Goal: Task Accomplishment & Management: Use online tool/utility

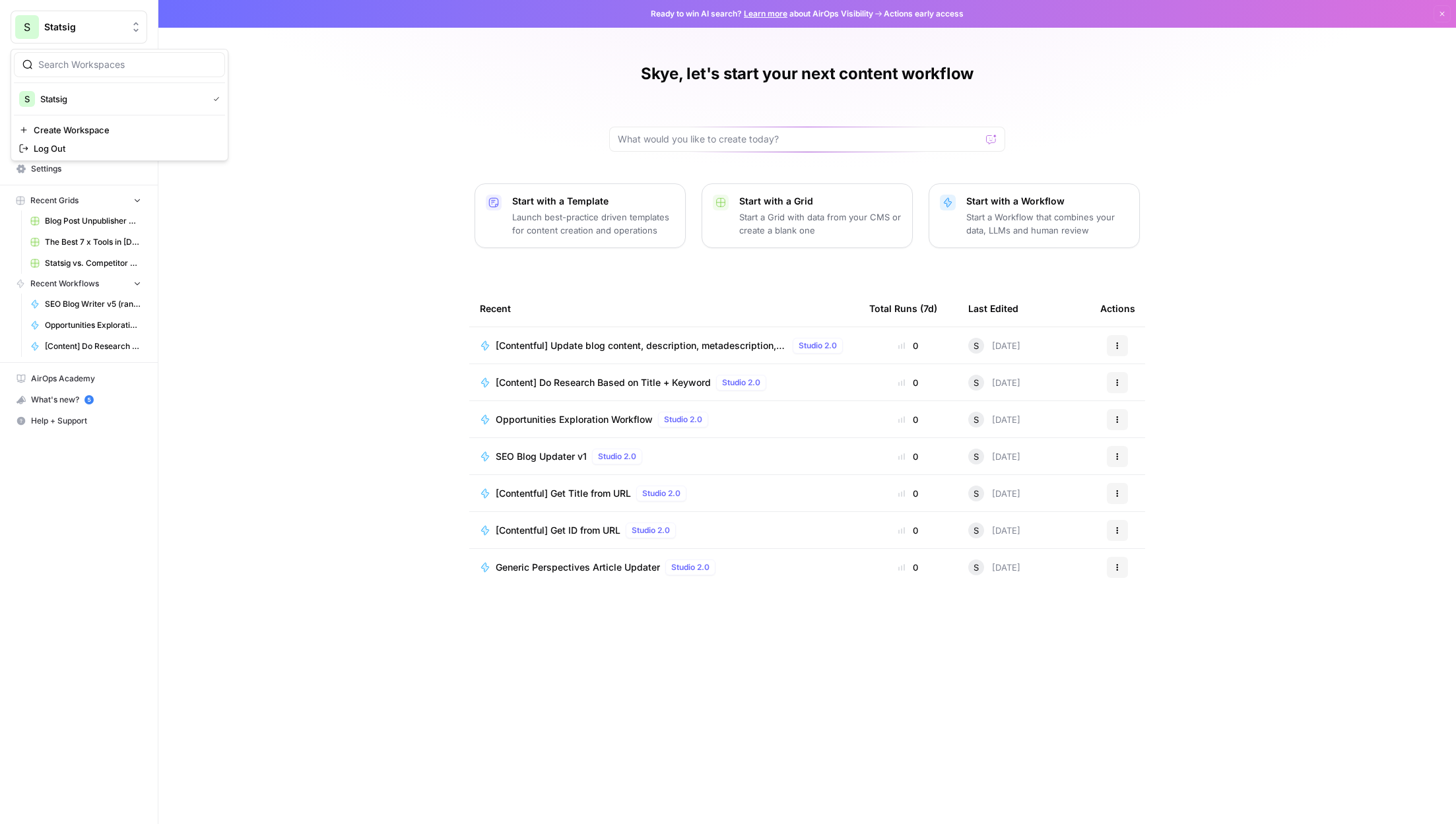
click at [136, 25] on icon "Workspace: Statsig" at bounding box center [136, 27] width 13 height 13
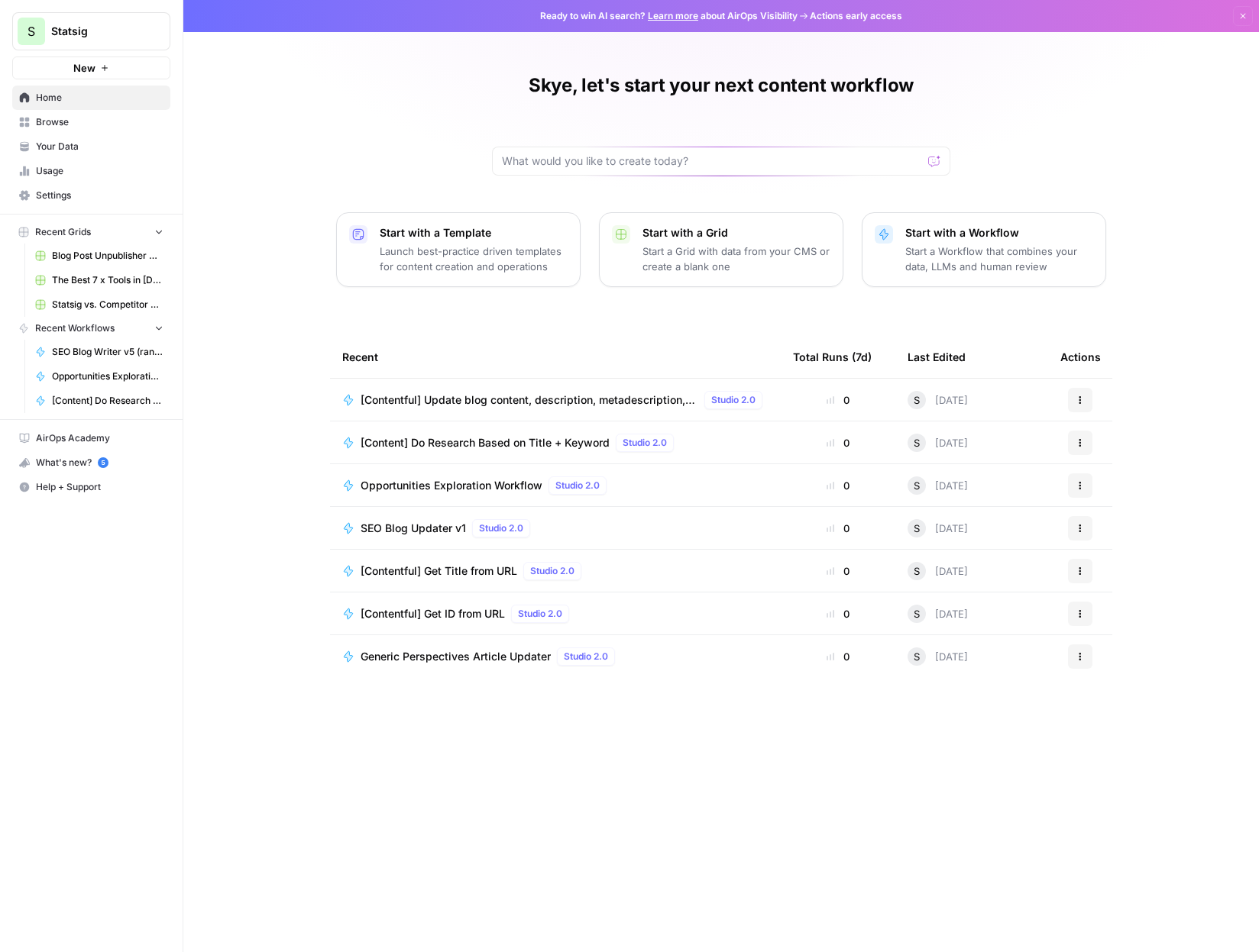
click at [536, 438] on span "[Content] Do Research Based on Title + Keyword" at bounding box center [485, 442] width 249 height 15
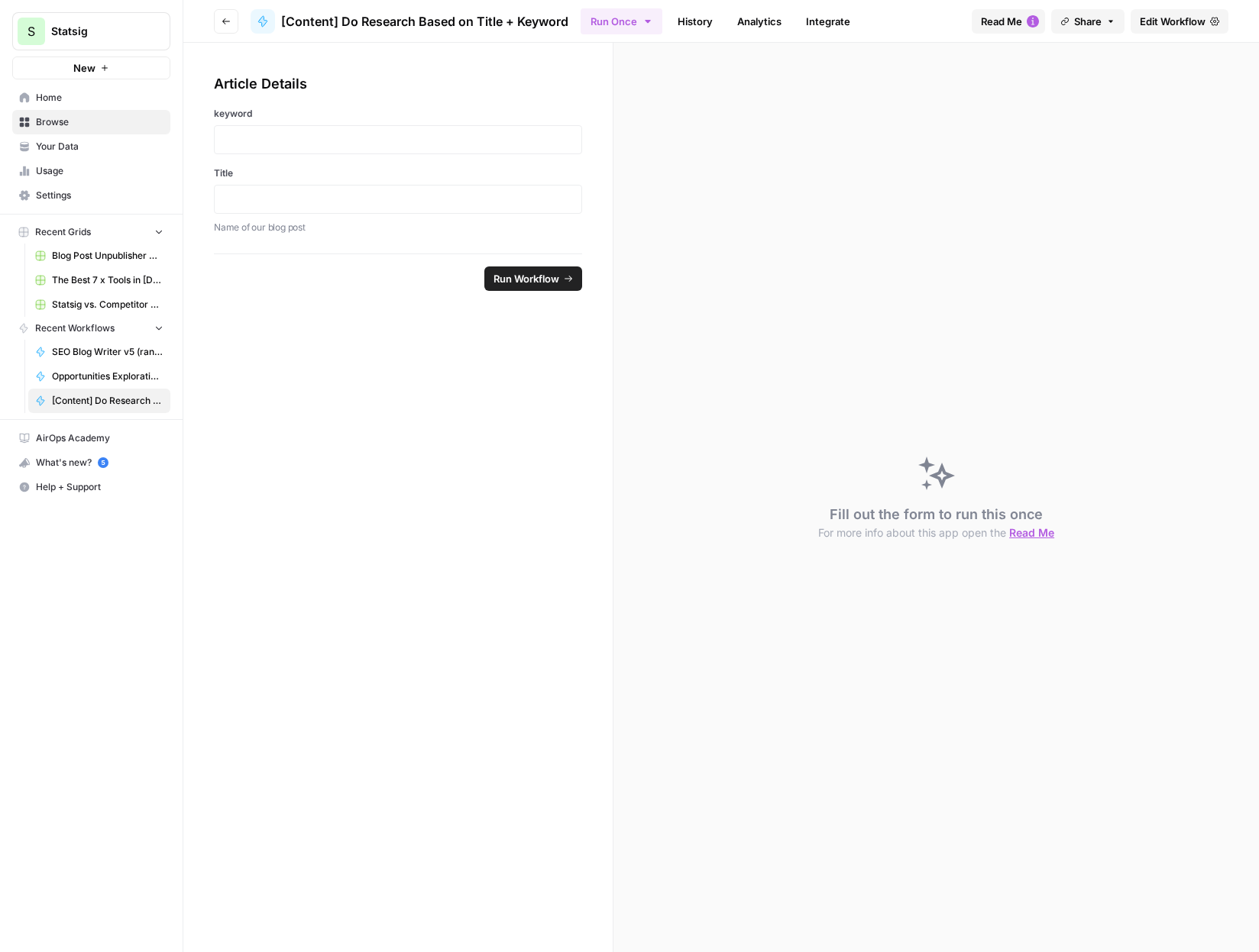
click at [1189, 28] on span "Edit Workflow" at bounding box center [1172, 21] width 66 height 15
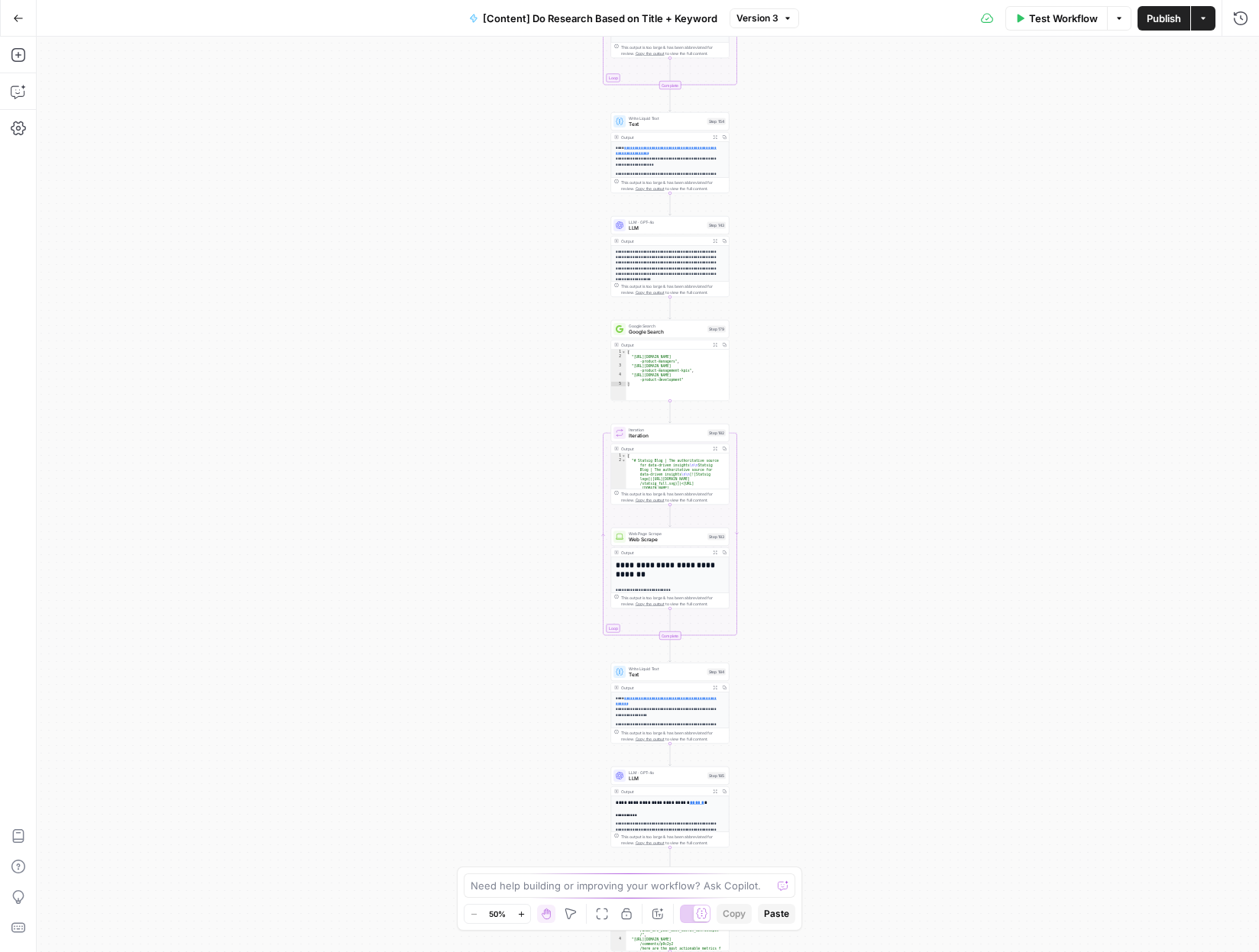
drag, startPoint x: 743, startPoint y: 370, endPoint x: 751, endPoint y: 459, distance: 89.4
click at [756, 488] on div "Workflow Set Inputs Inputs Search Knowledge Base Memory Search Step 113 Output …" at bounding box center [647, 494] width 1223 height 916
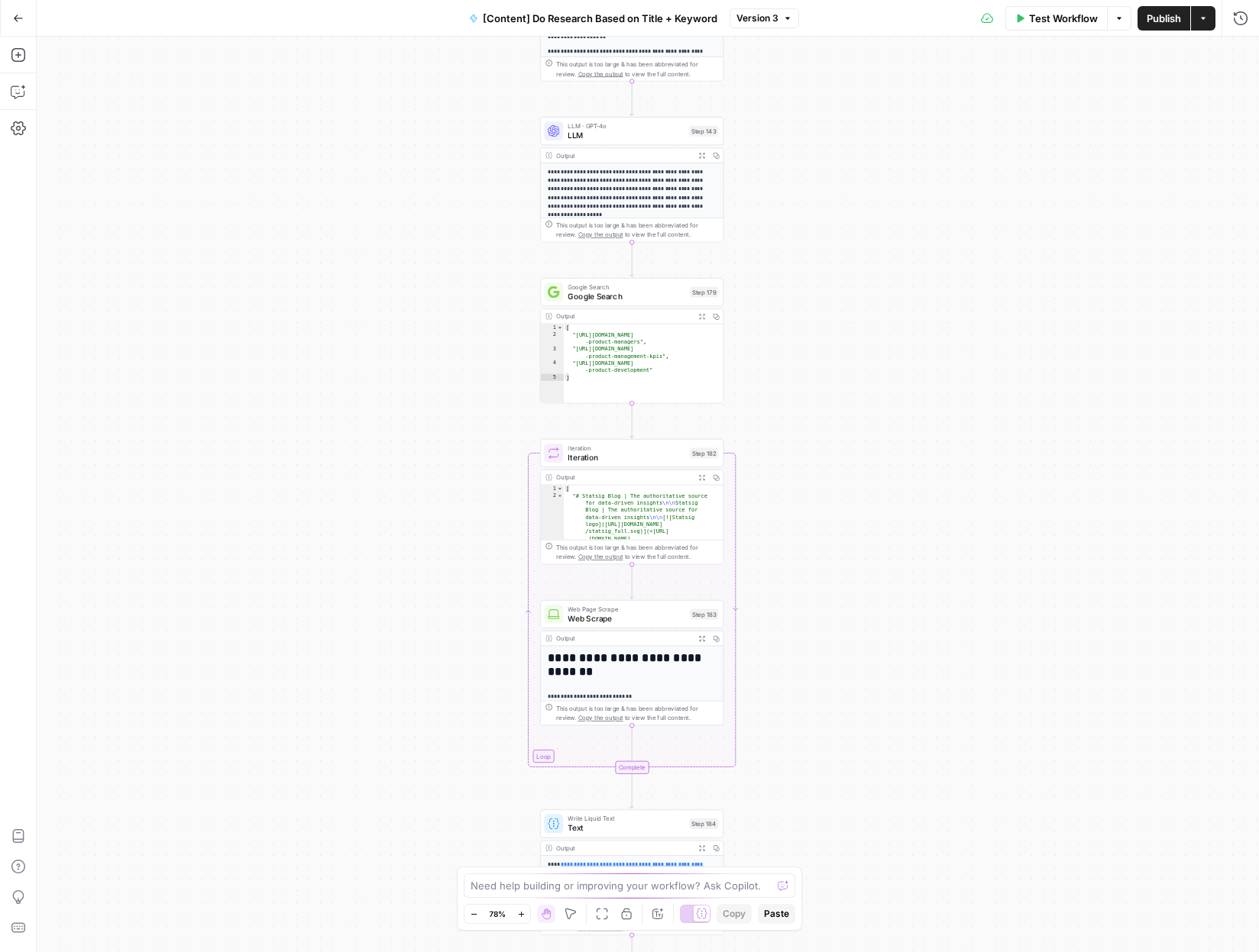
drag, startPoint x: 754, startPoint y: 423, endPoint x: 745, endPoint y: 472, distance: 49.8
click at [746, 472] on div "Workflow Set Inputs Inputs Search Knowledge Base Memory Search Step 113 Output …" at bounding box center [647, 494] width 1223 height 916
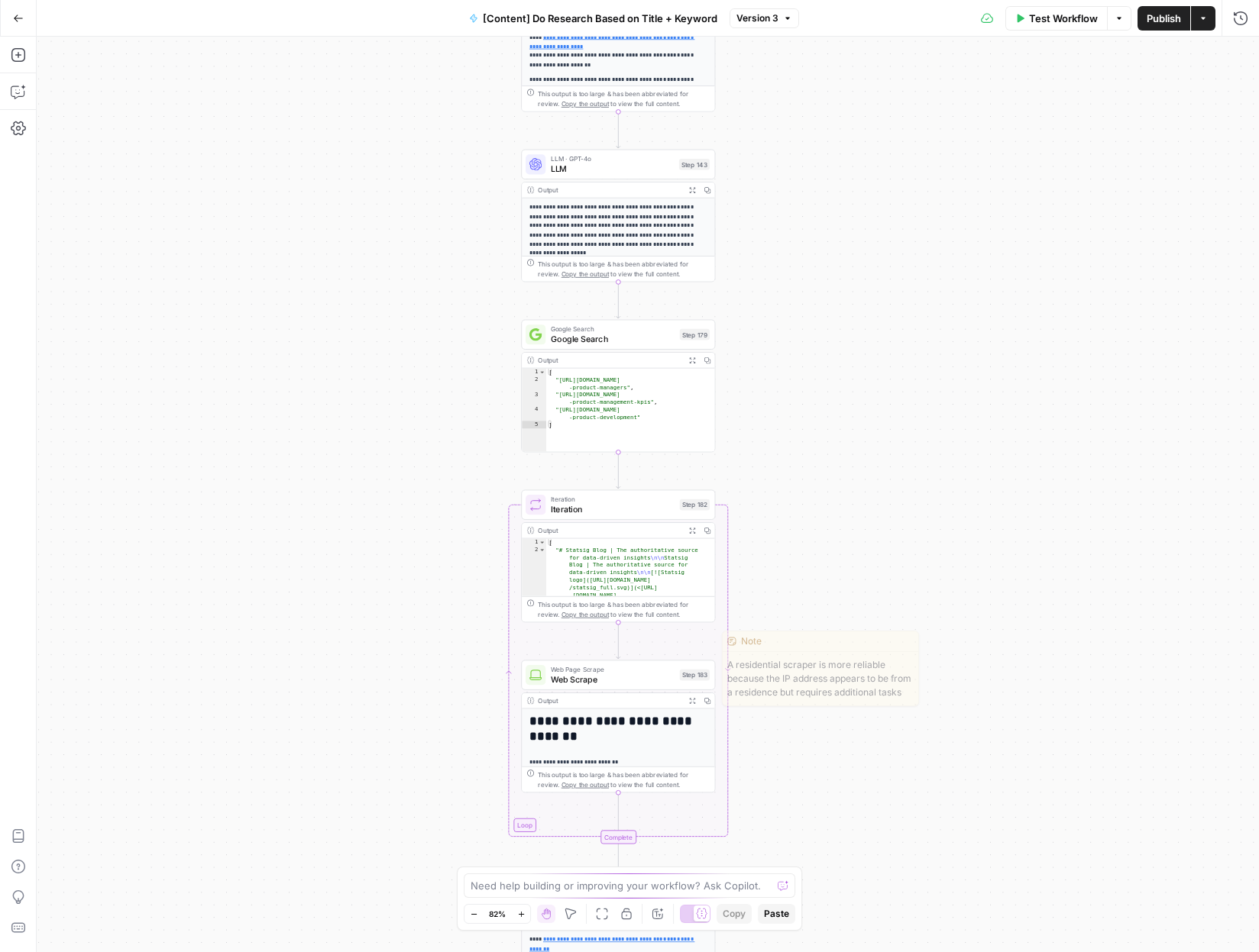
click at [659, 682] on span "Web Scrape" at bounding box center [613, 679] width 124 height 12
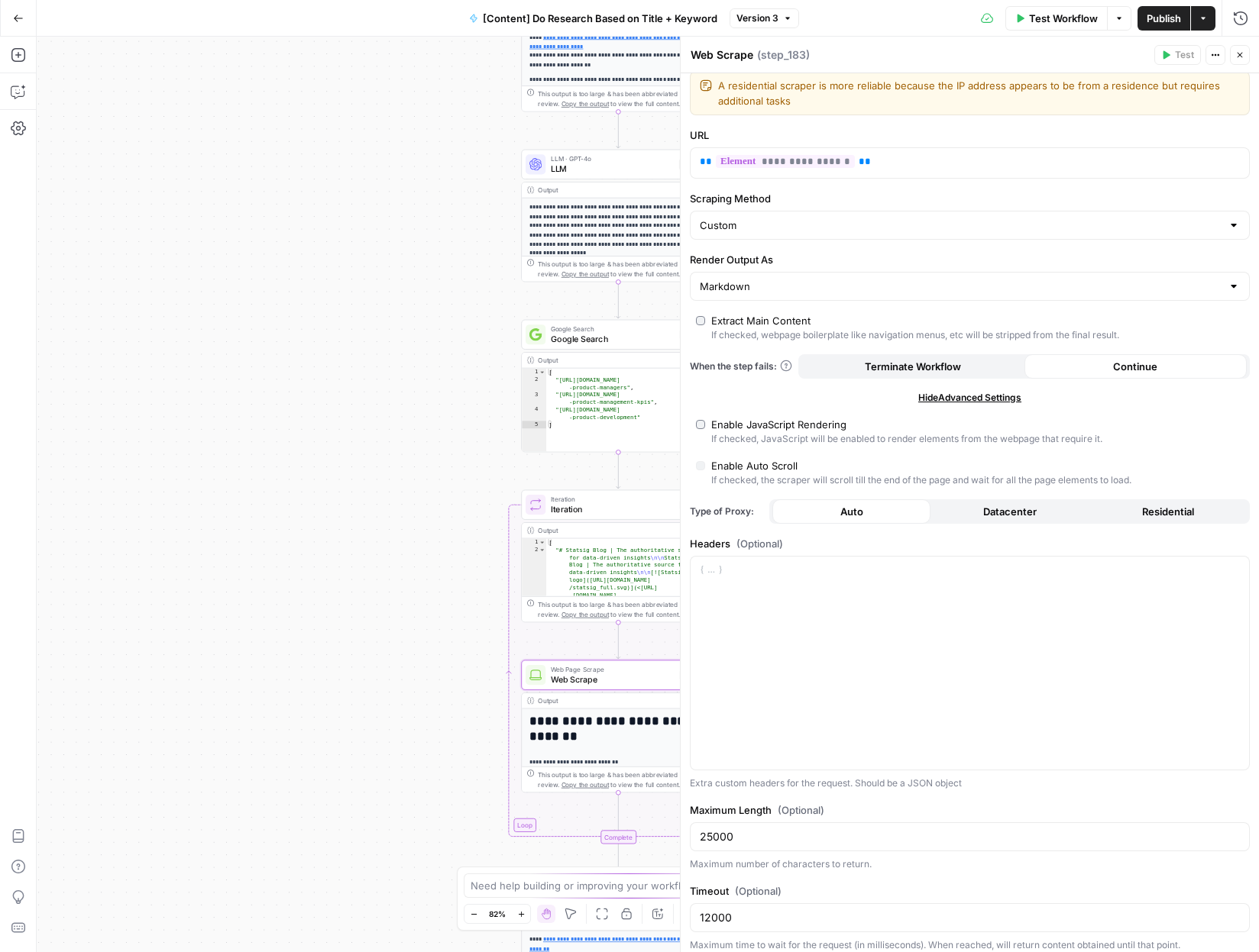
scroll to position [20, 0]
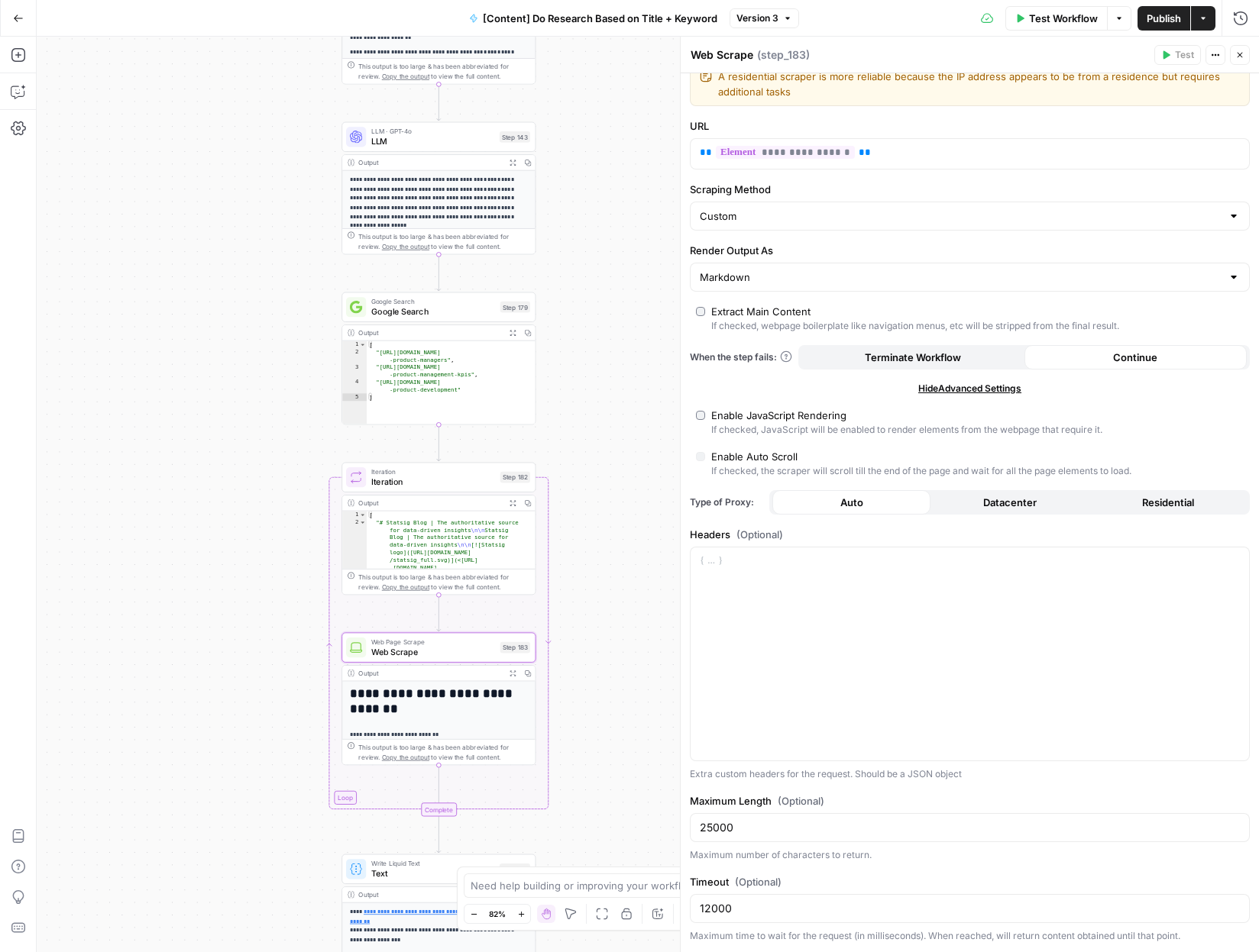
drag, startPoint x: 344, startPoint y: 312, endPoint x: 198, endPoint y: 277, distance: 150.1
click at [198, 277] on div "Workflow Set Inputs Inputs Search Knowledge Base Memory Search Step 113 Output …" at bounding box center [647, 494] width 1223 height 916
click at [453, 489] on div "Iteration Iteration Step 182 Copy step Delete step Add Note Test" at bounding box center [439, 477] width 194 height 30
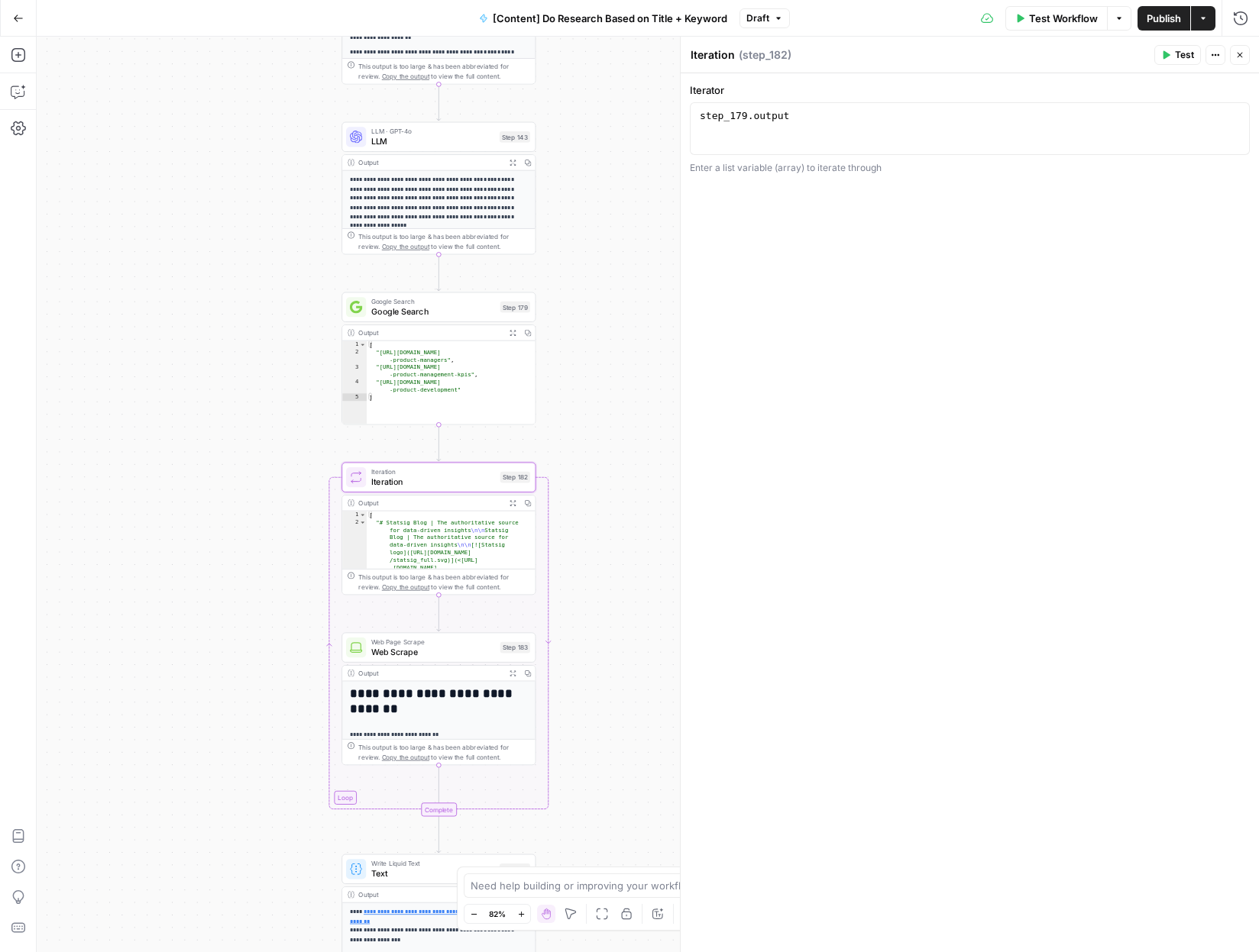
click at [453, 641] on span "Web Page Scrape" at bounding box center [433, 641] width 124 height 10
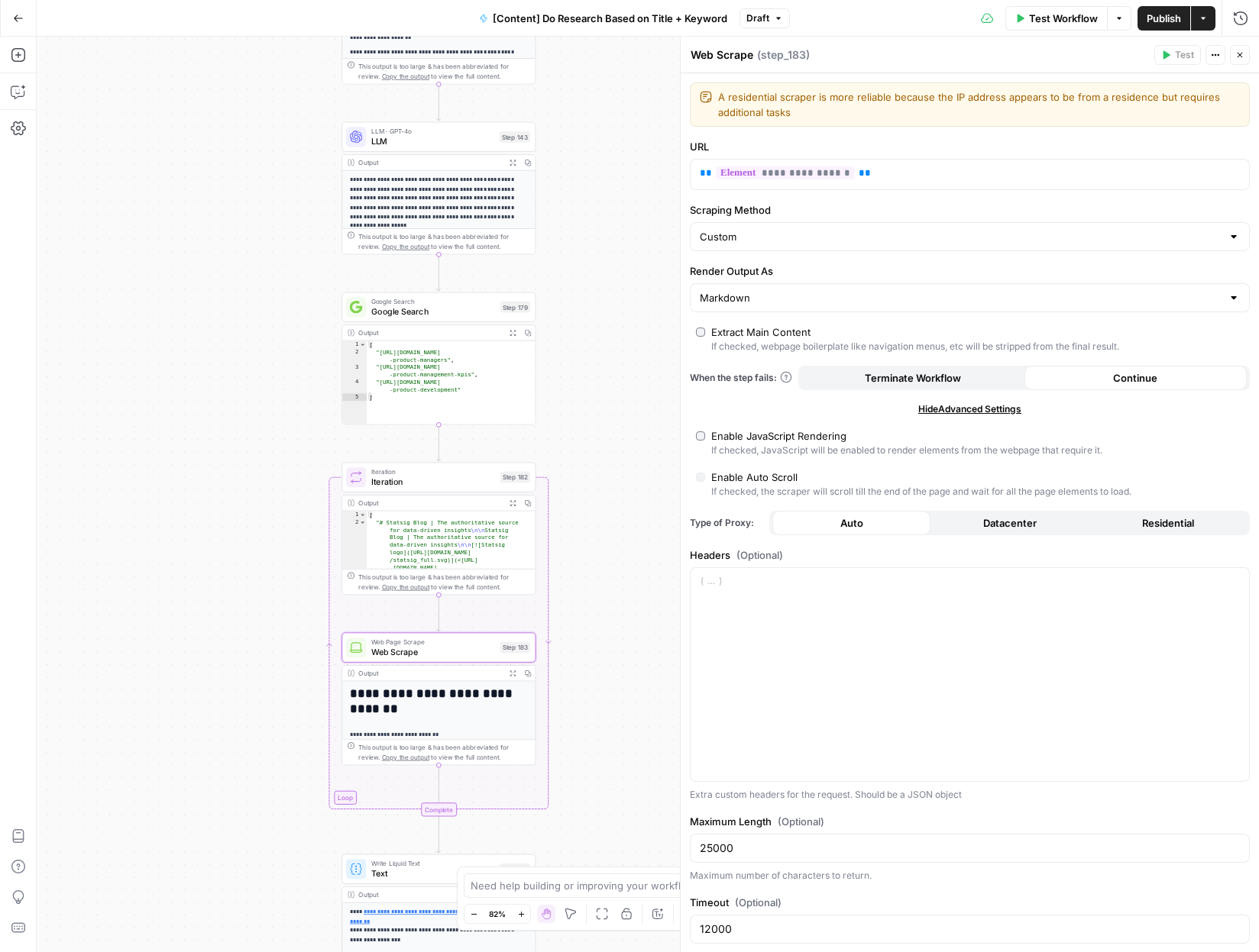
click at [596, 544] on div "Workflow Set Inputs Inputs Search Knowledge Base Memory Search Step 113 Output …" at bounding box center [647, 494] width 1223 height 916
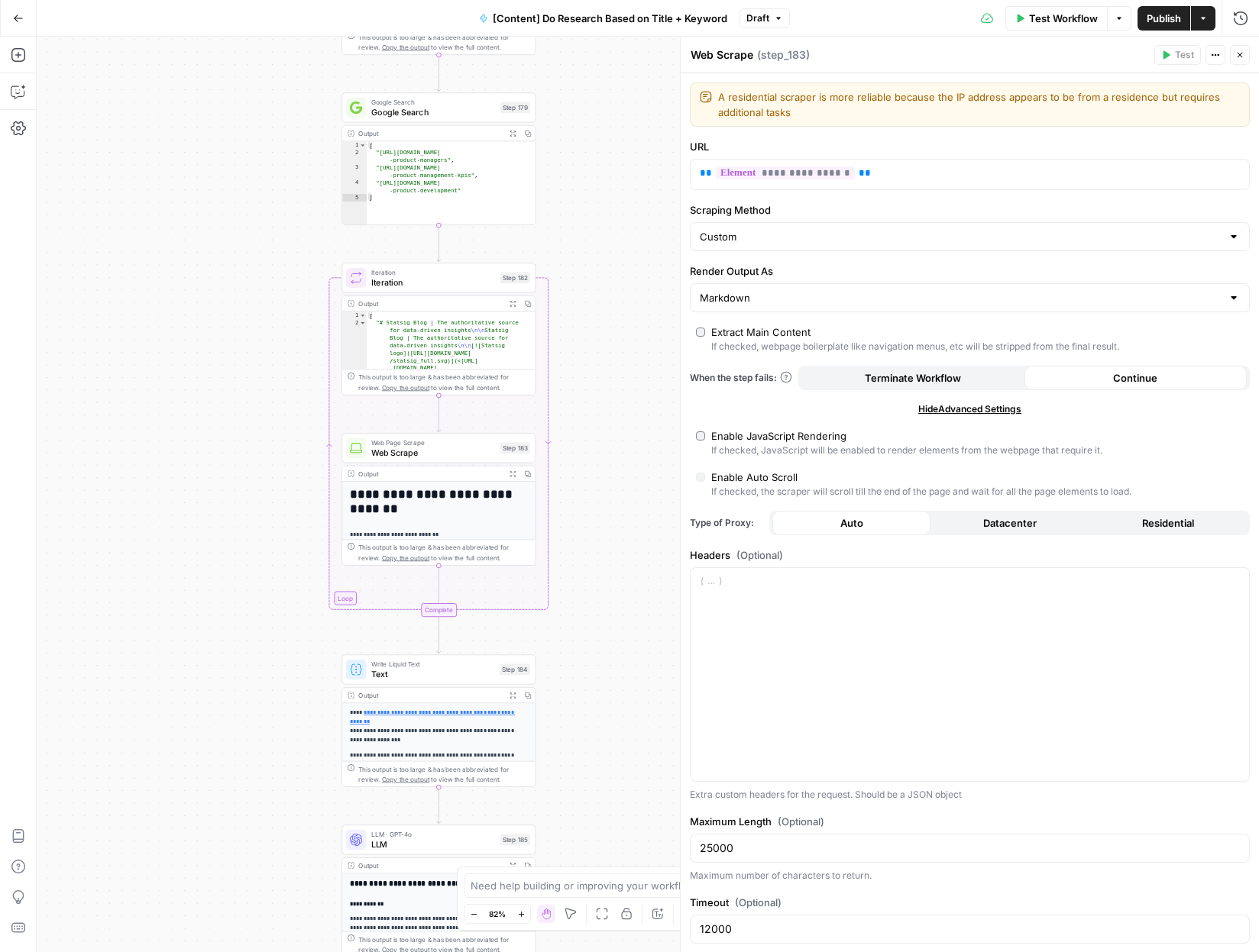
click at [405, 675] on span "Text" at bounding box center [433, 674] width 123 height 12
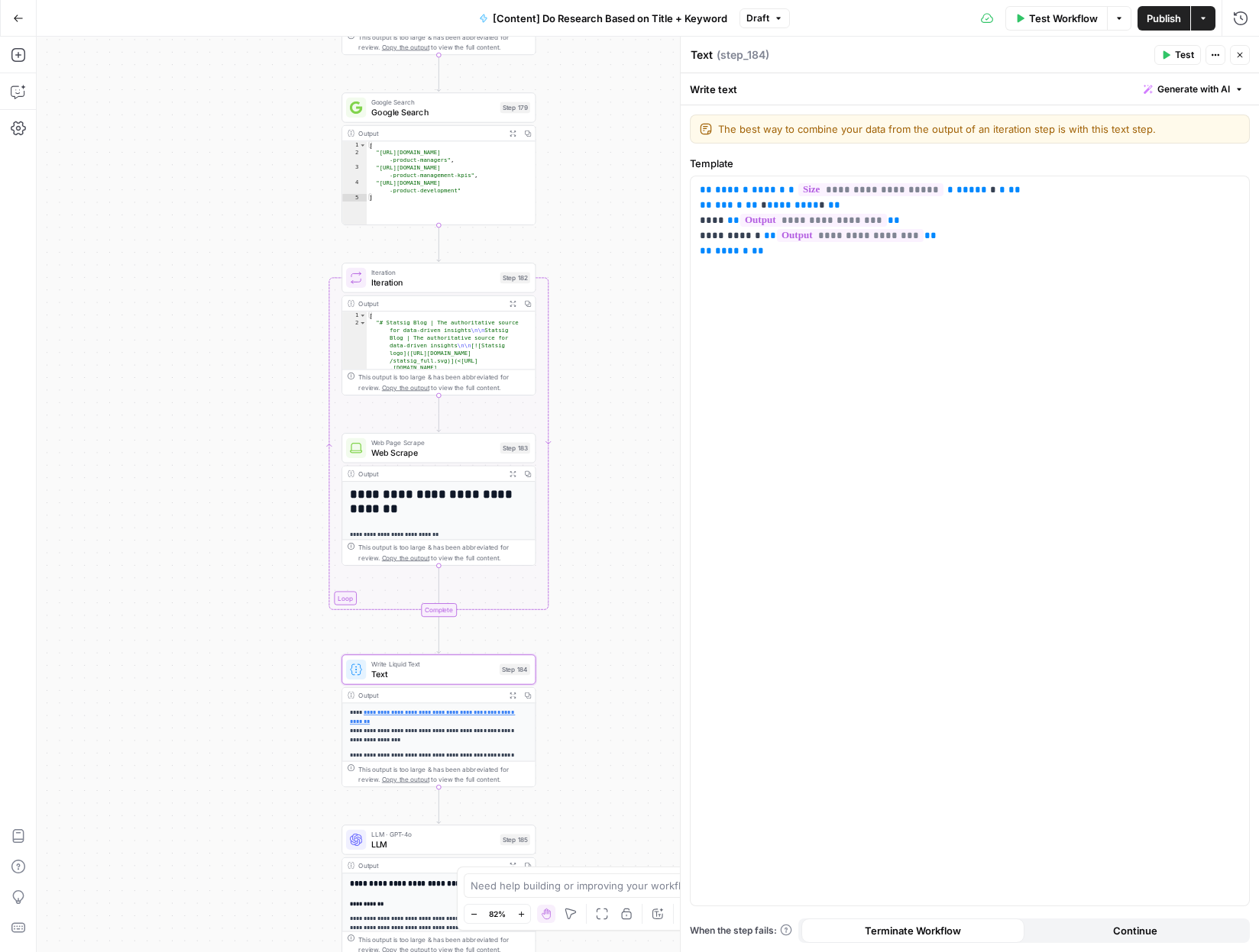
click at [413, 278] on span "Iteration" at bounding box center [433, 281] width 124 height 12
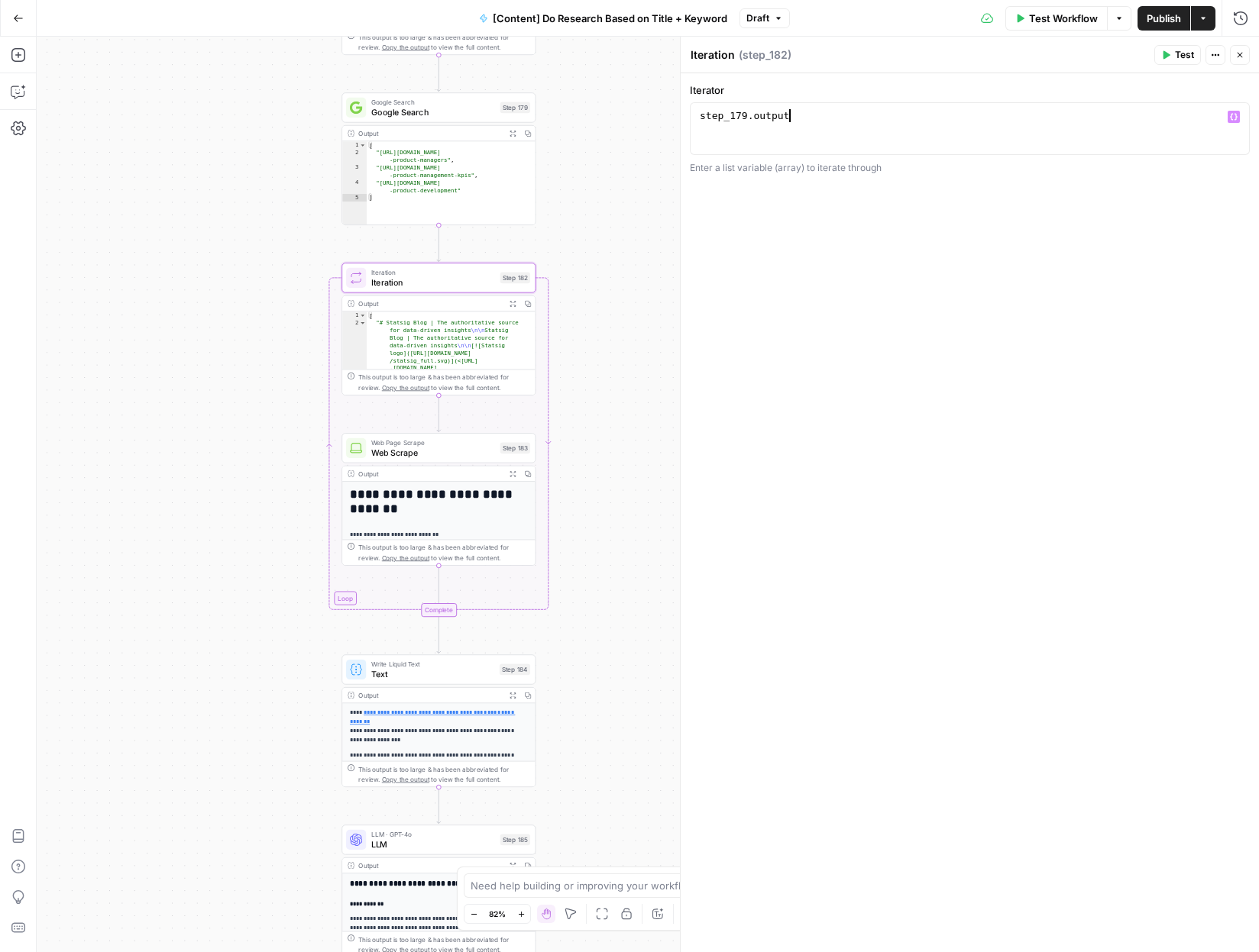
type textarea "**********"
click at [927, 122] on div "step_179 . output" at bounding box center [969, 142] width 546 height 65
click at [413, 448] on span "Web Scrape" at bounding box center [433, 451] width 124 height 12
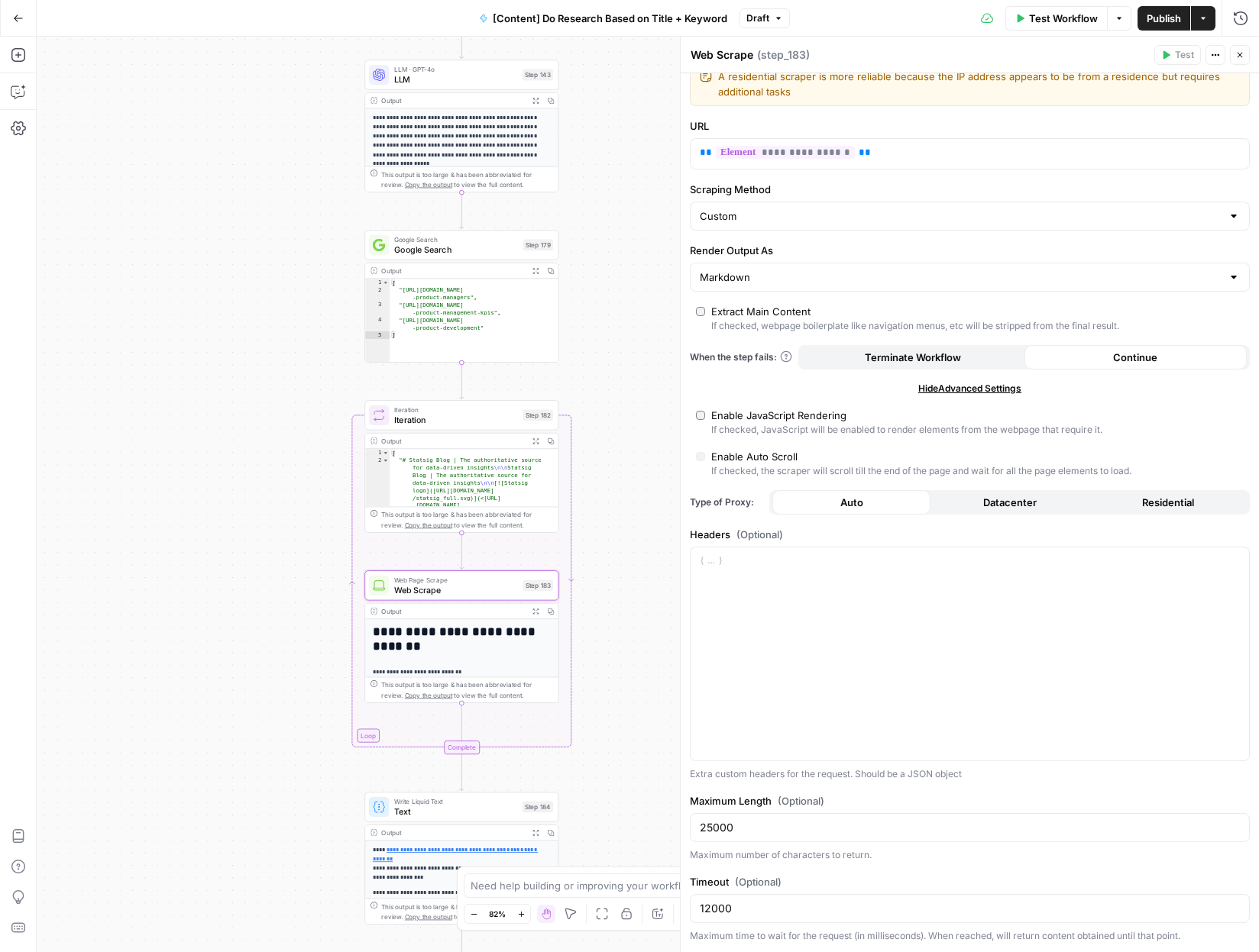
drag, startPoint x: 600, startPoint y: 323, endPoint x: 636, endPoint y: 336, distance: 38.3
click at [636, 336] on div "Workflow Set Inputs Inputs Search Knowledge Base Memory Search Step 113 Output …" at bounding box center [647, 494] width 1223 height 916
click at [470, 248] on span "Google Search" at bounding box center [456, 248] width 124 height 12
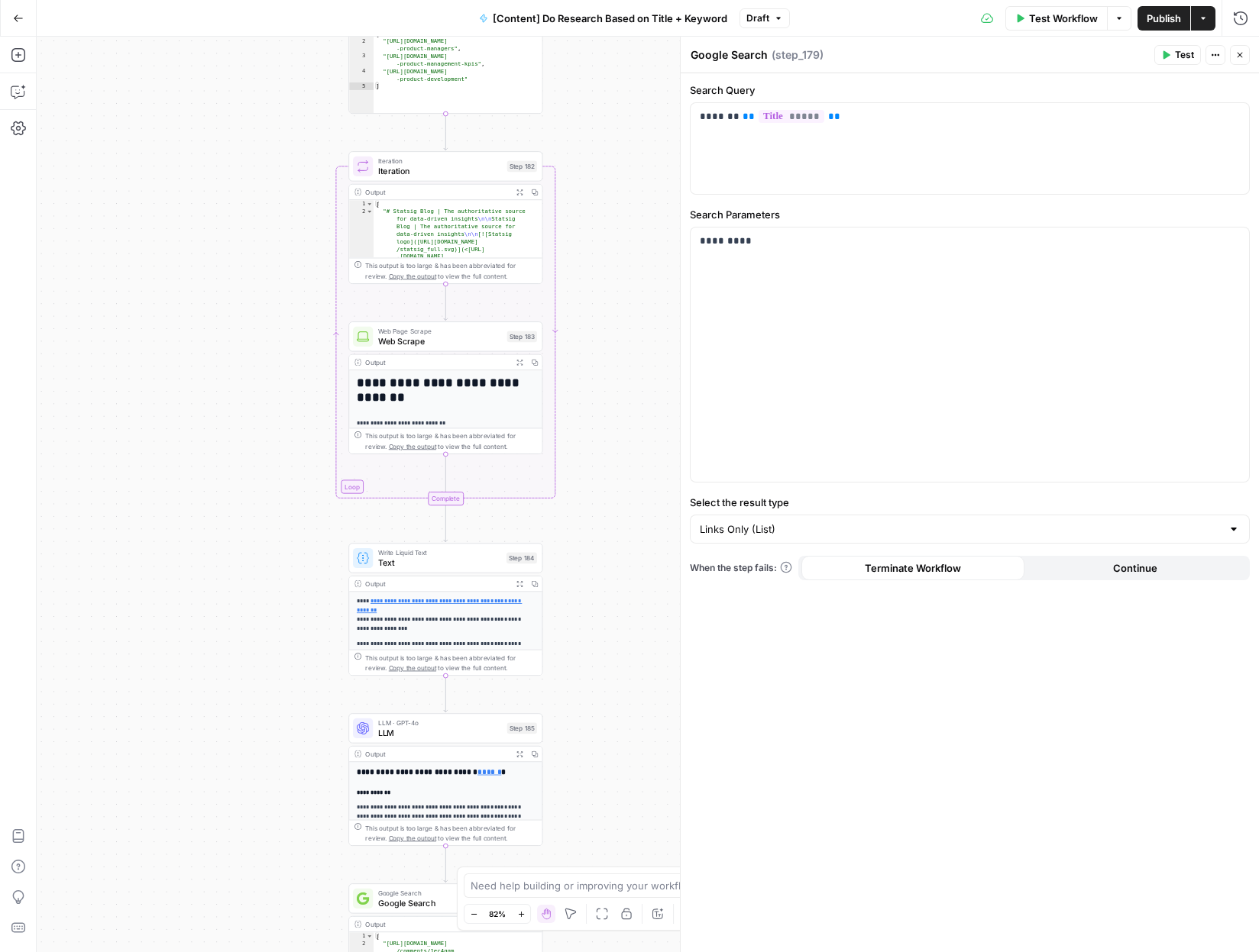
drag, startPoint x: 578, startPoint y: 249, endPoint x: 600, endPoint y: 169, distance: 83.0
click at [601, 169] on div "Workflow Set Inputs Inputs Search Knowledge Base Memory Search Step 113 Output …" at bounding box center [647, 494] width 1223 height 916
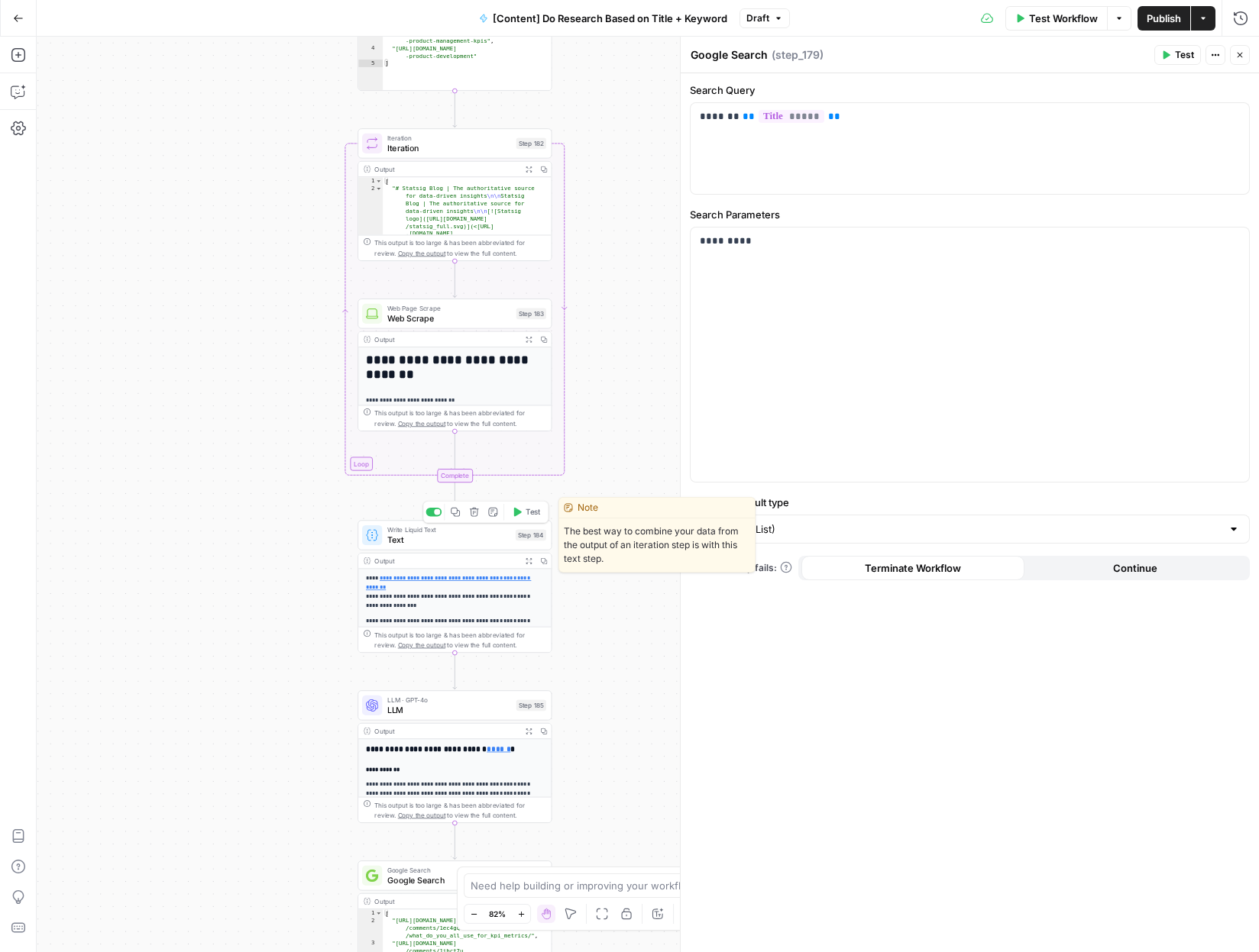
click at [481, 540] on span "Text" at bounding box center [449, 539] width 123 height 12
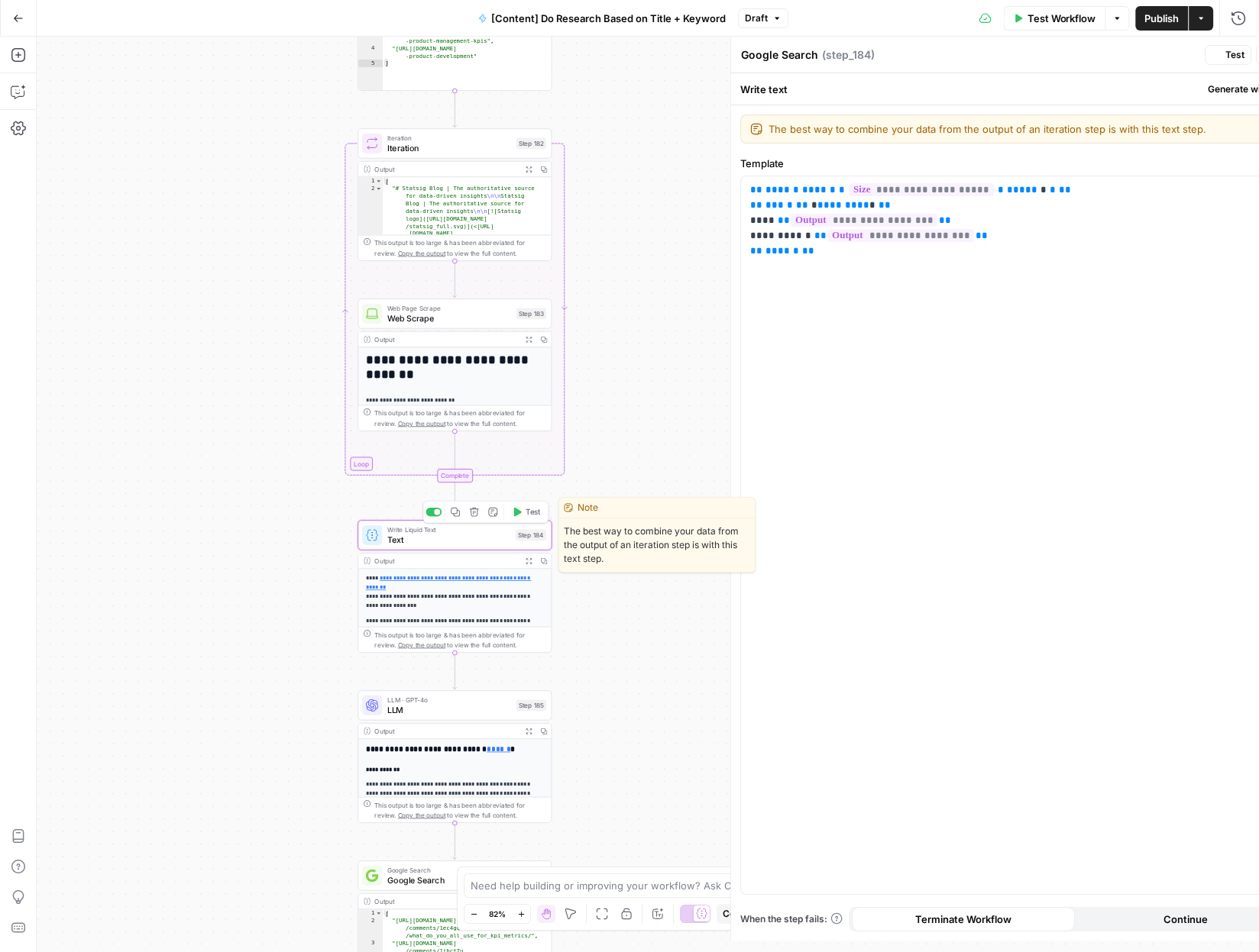
type textarea "Text"
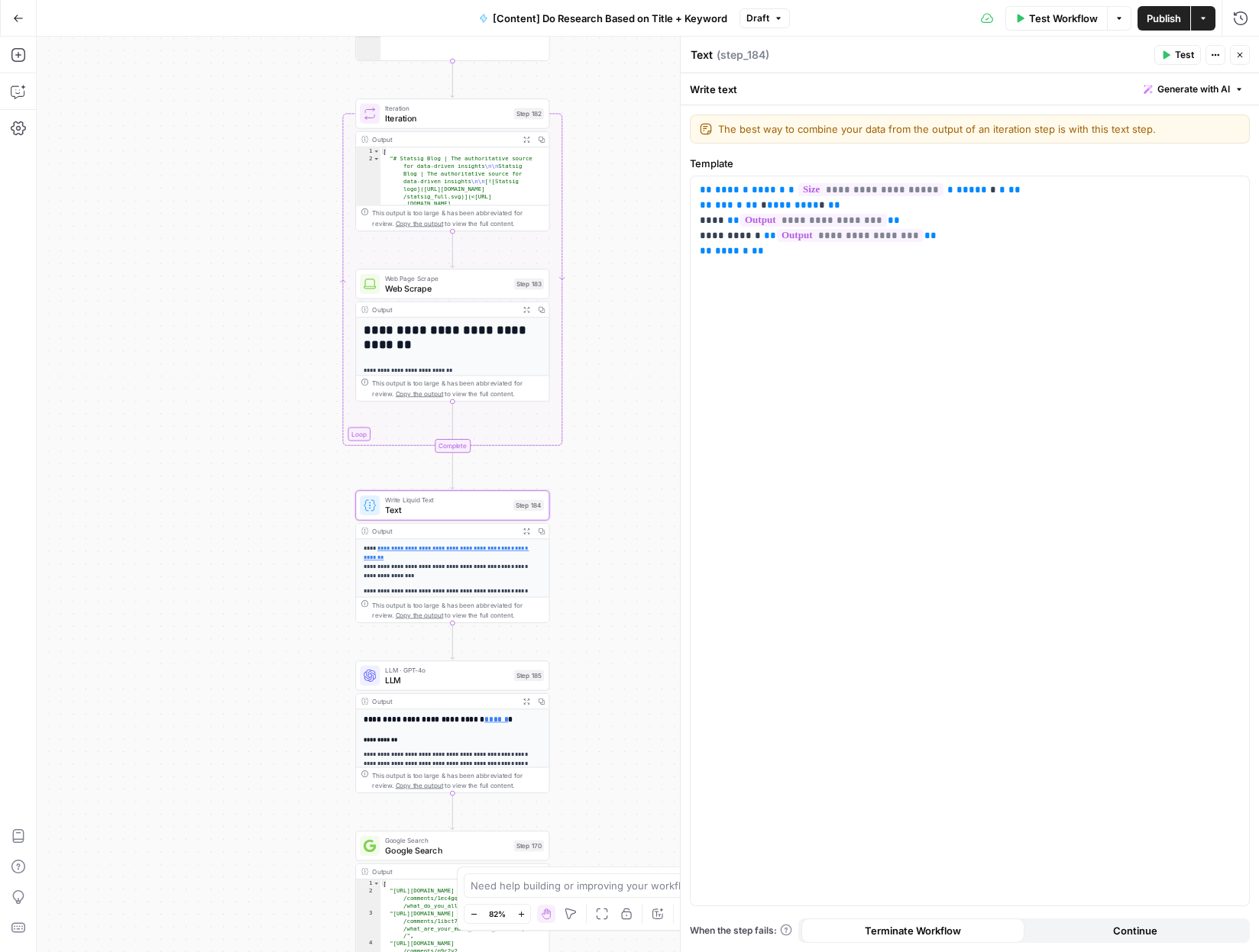
drag, startPoint x: 600, startPoint y: 637, endPoint x: 600, endPoint y: 629, distance: 8.0
click at [600, 629] on div "Workflow Set Inputs Inputs Search Knowledge Base Memory Search Step 113 Output …" at bounding box center [647, 494] width 1223 height 916
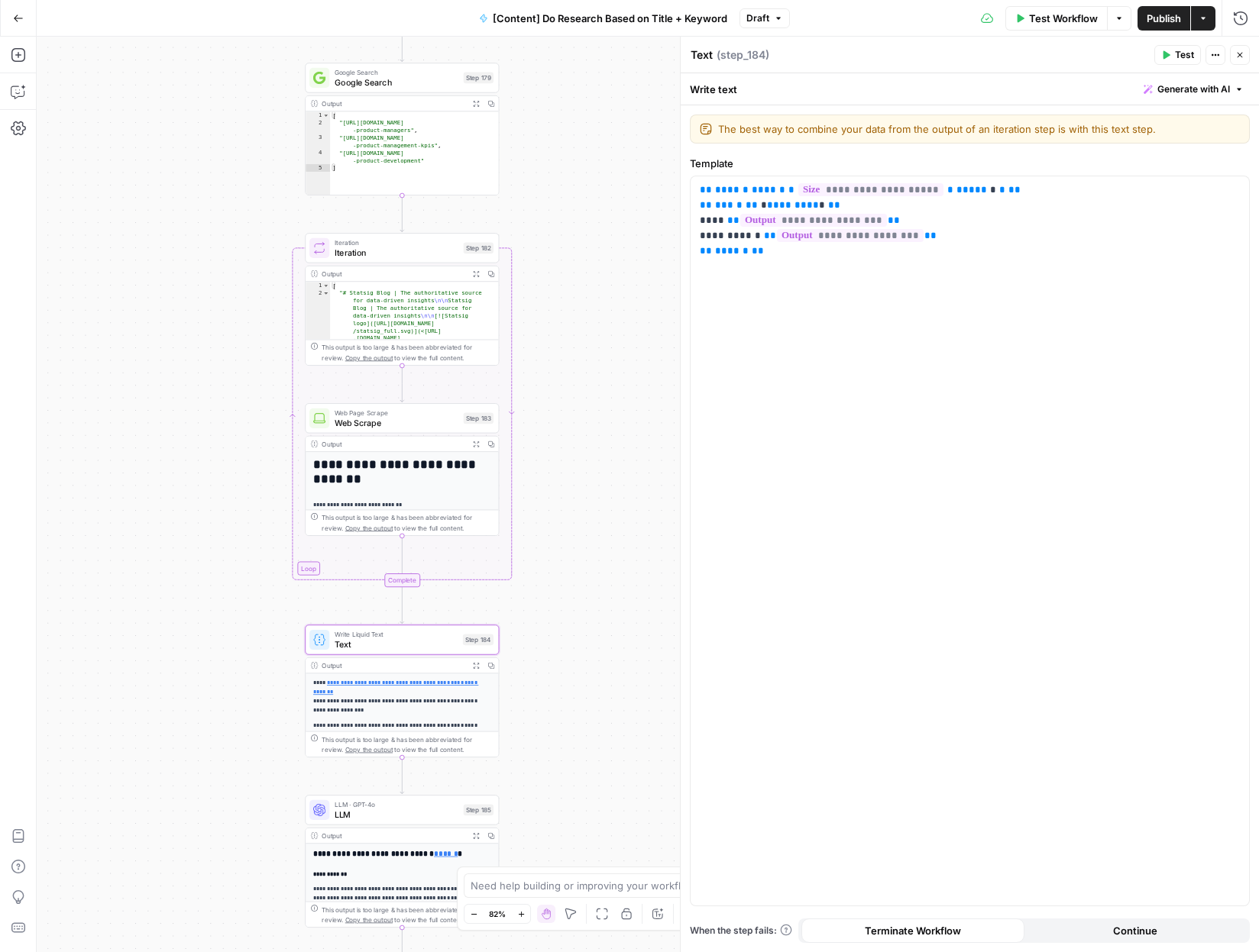
drag, startPoint x: 604, startPoint y: 243, endPoint x: 558, endPoint y: 340, distance: 107.4
click at [558, 340] on div "Workflow Set Inputs Inputs Search Knowledge Base Memory Search Step 113 Output …" at bounding box center [647, 494] width 1223 height 916
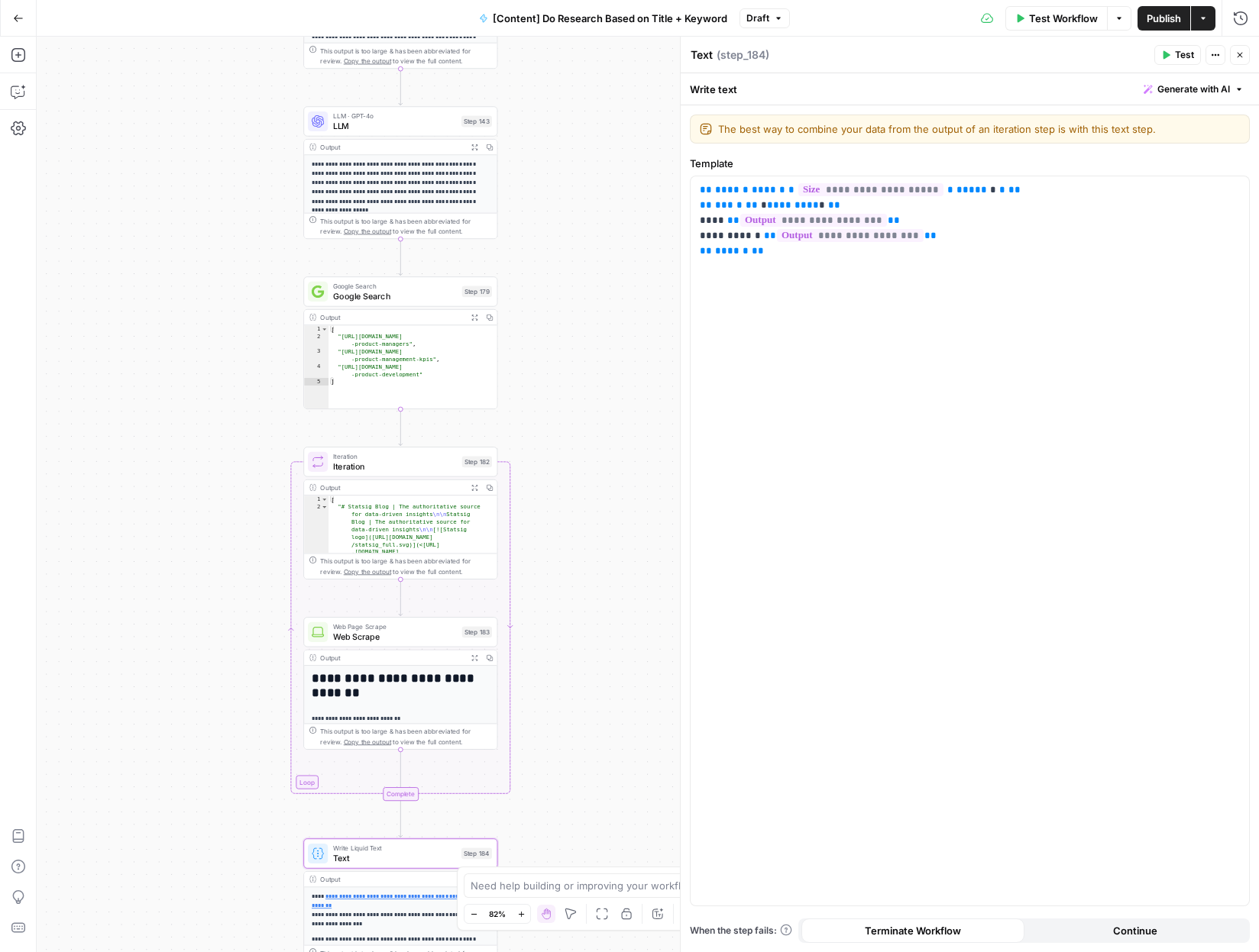
drag, startPoint x: 559, startPoint y: 349, endPoint x: 564, endPoint y: 461, distance: 112.1
click at [565, 463] on div "Workflow Set Inputs Inputs Search Knowledge Base Memory Search Step 113 Output …" at bounding box center [647, 494] width 1223 height 916
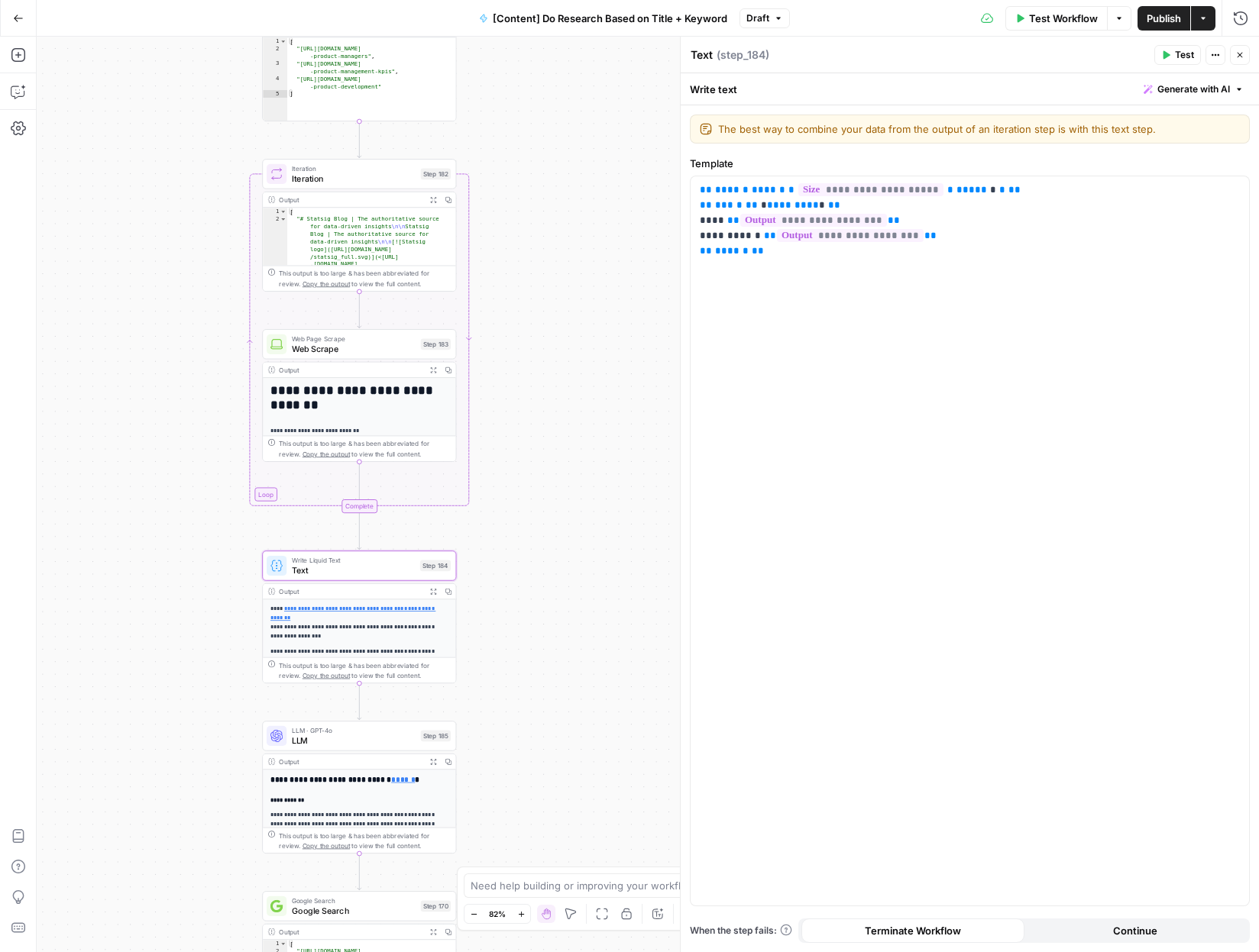
drag, startPoint x: 553, startPoint y: 345, endPoint x: 537, endPoint y: 150, distance: 195.7
click at [537, 152] on div "Workflow Set Inputs Inputs Search Knowledge Base Memory Search Step 113 Output …" at bounding box center [647, 494] width 1223 height 916
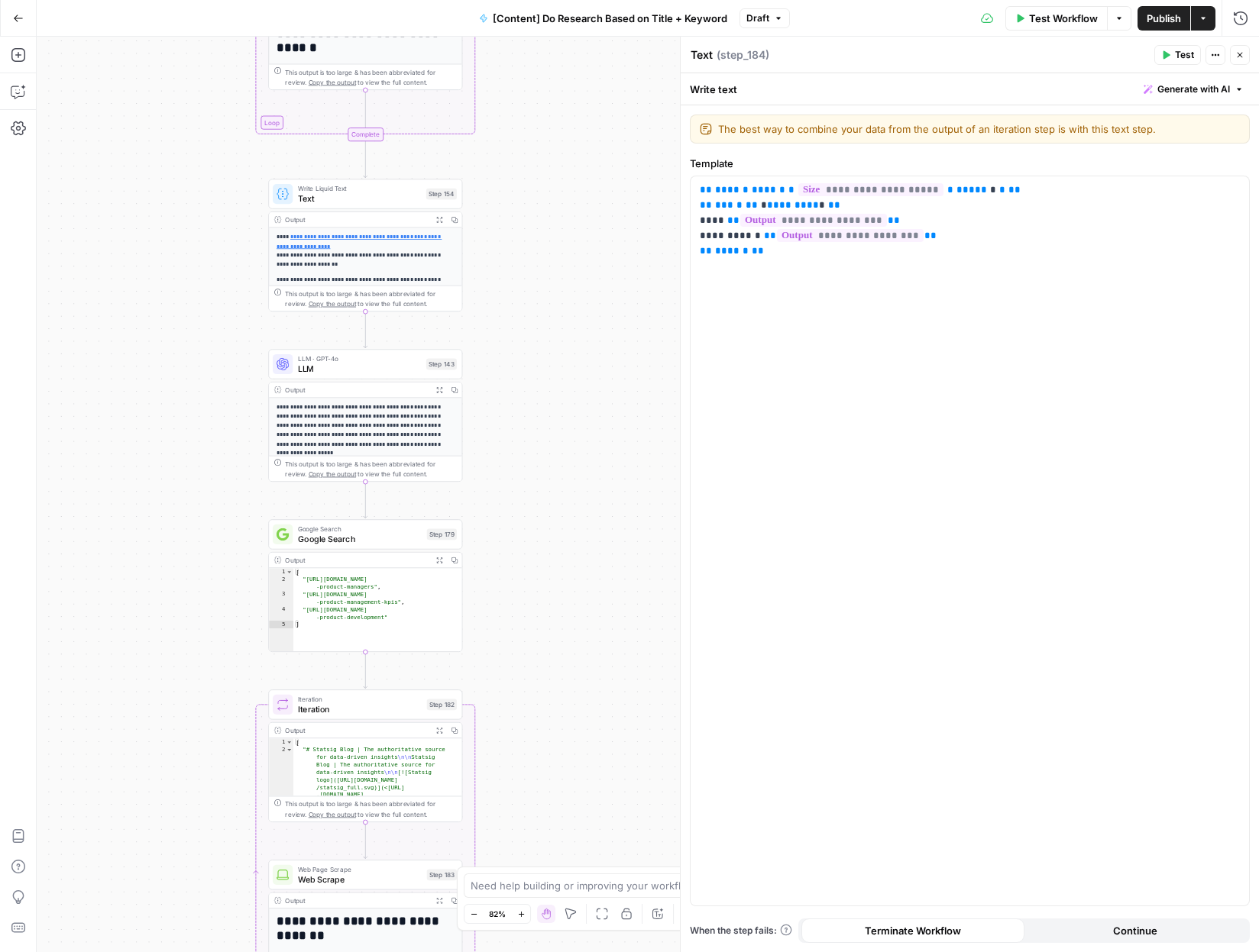
drag, startPoint x: 570, startPoint y: 207, endPoint x: 575, endPoint y: 728, distance: 521.0
click at [576, 736] on div "Workflow Set Inputs Inputs Search Knowledge Base Memory Search Step 113 Output …" at bounding box center [647, 494] width 1223 height 916
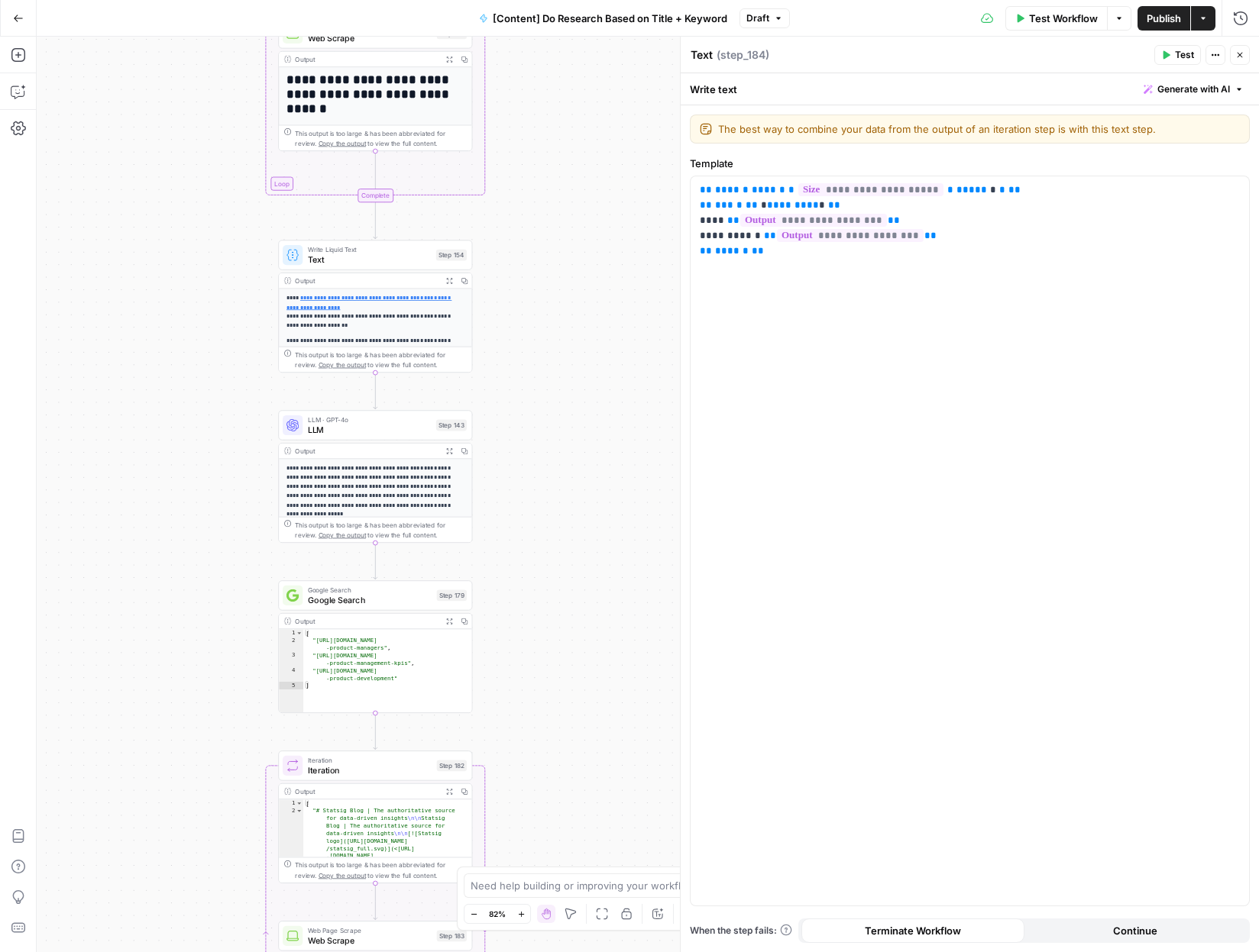
drag, startPoint x: 610, startPoint y: 442, endPoint x: 620, endPoint y: 467, distance: 26.9
click at [620, 467] on div "Workflow Set Inputs Inputs Search Knowledge Base Memory Search Step 113 Output …" at bounding box center [647, 494] width 1223 height 916
click at [331, 595] on span "Google Search" at bounding box center [369, 599] width 124 height 12
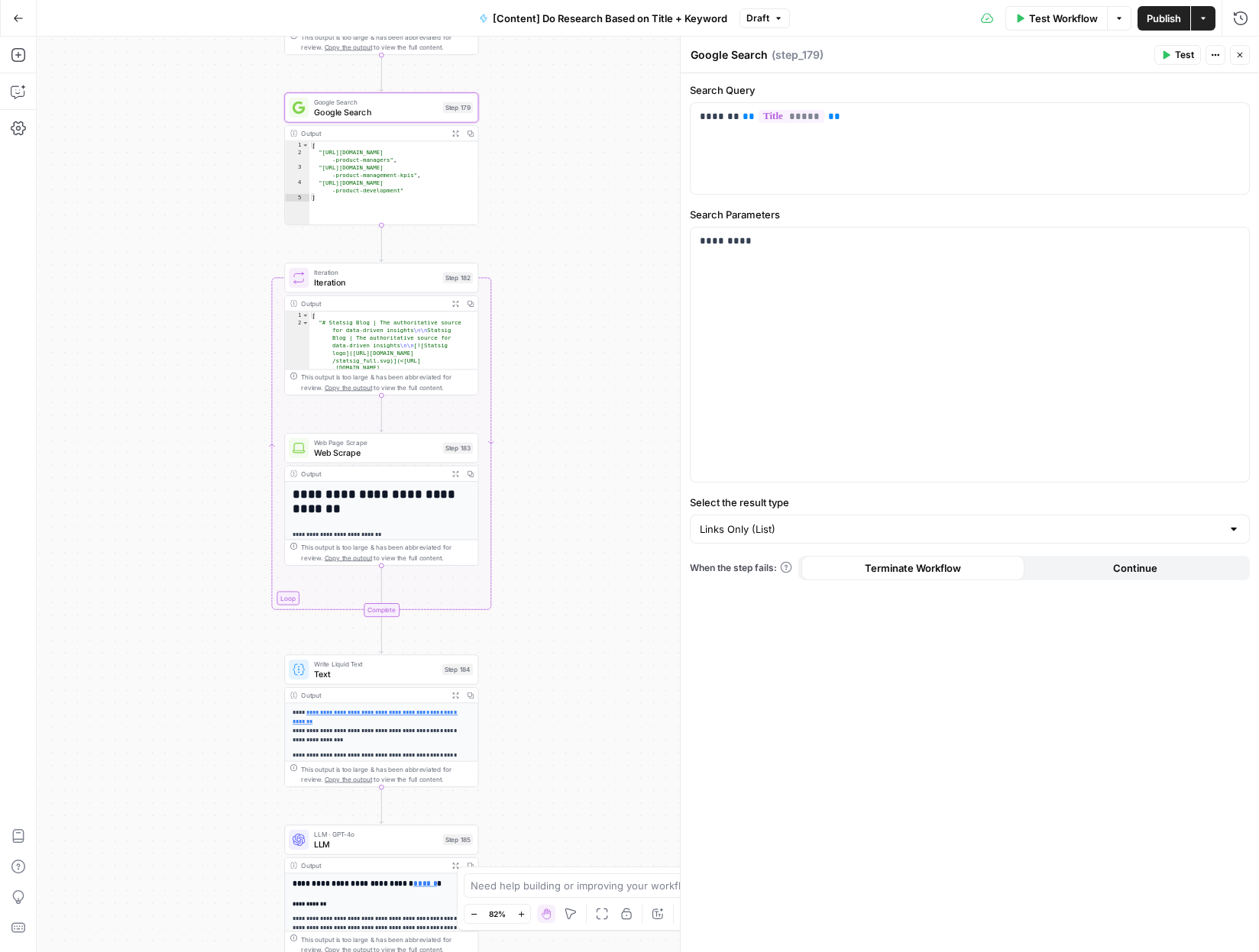
drag, startPoint x: 541, startPoint y: 410, endPoint x: 540, endPoint y: 172, distance: 238.0
click at [540, 172] on div "Workflow Set Inputs Inputs Search Knowledge Base Memory Search Step 113 Output …" at bounding box center [647, 494] width 1223 height 916
click at [417, 679] on span "Text" at bounding box center [375, 674] width 123 height 12
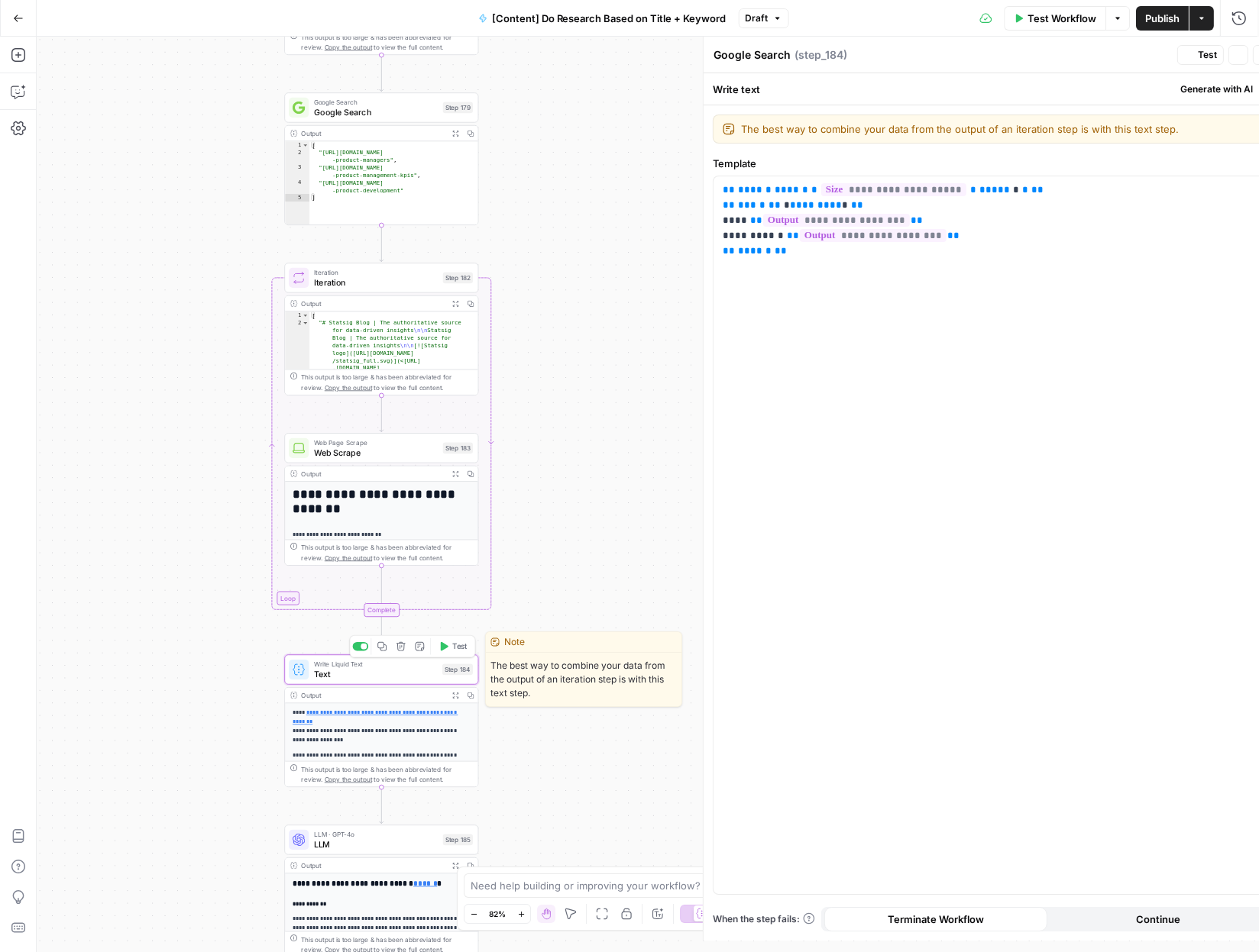
type textarea "Text"
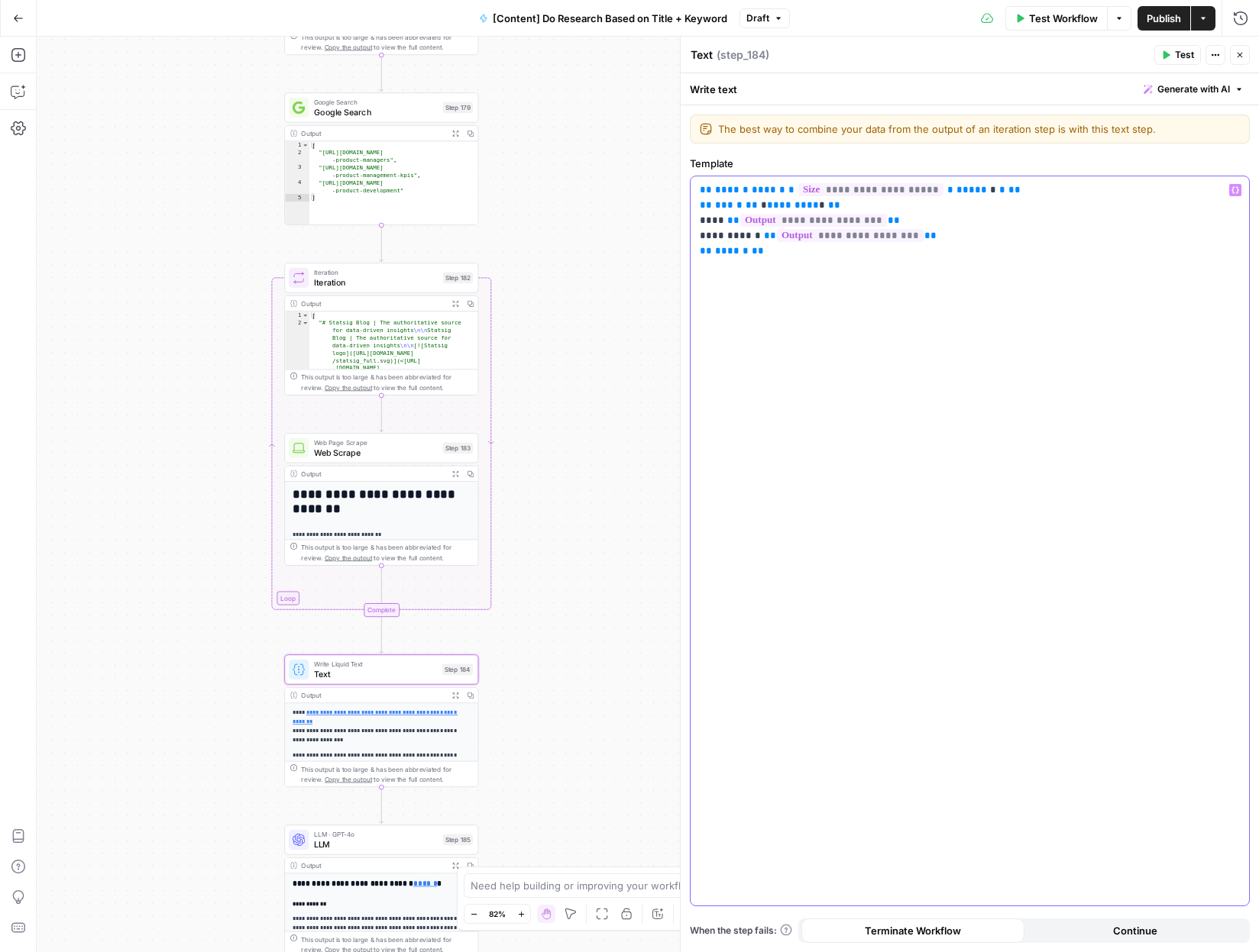
drag, startPoint x: 853, startPoint y: 277, endPoint x: 646, endPoint y: 143, distance: 246.6
click at [646, 143] on body "S Statsig New Home Browse Your Data Usage Settings Recent Grids Blog Post Unpub…" at bounding box center [630, 476] width 1259 height 952
copy p "**********"
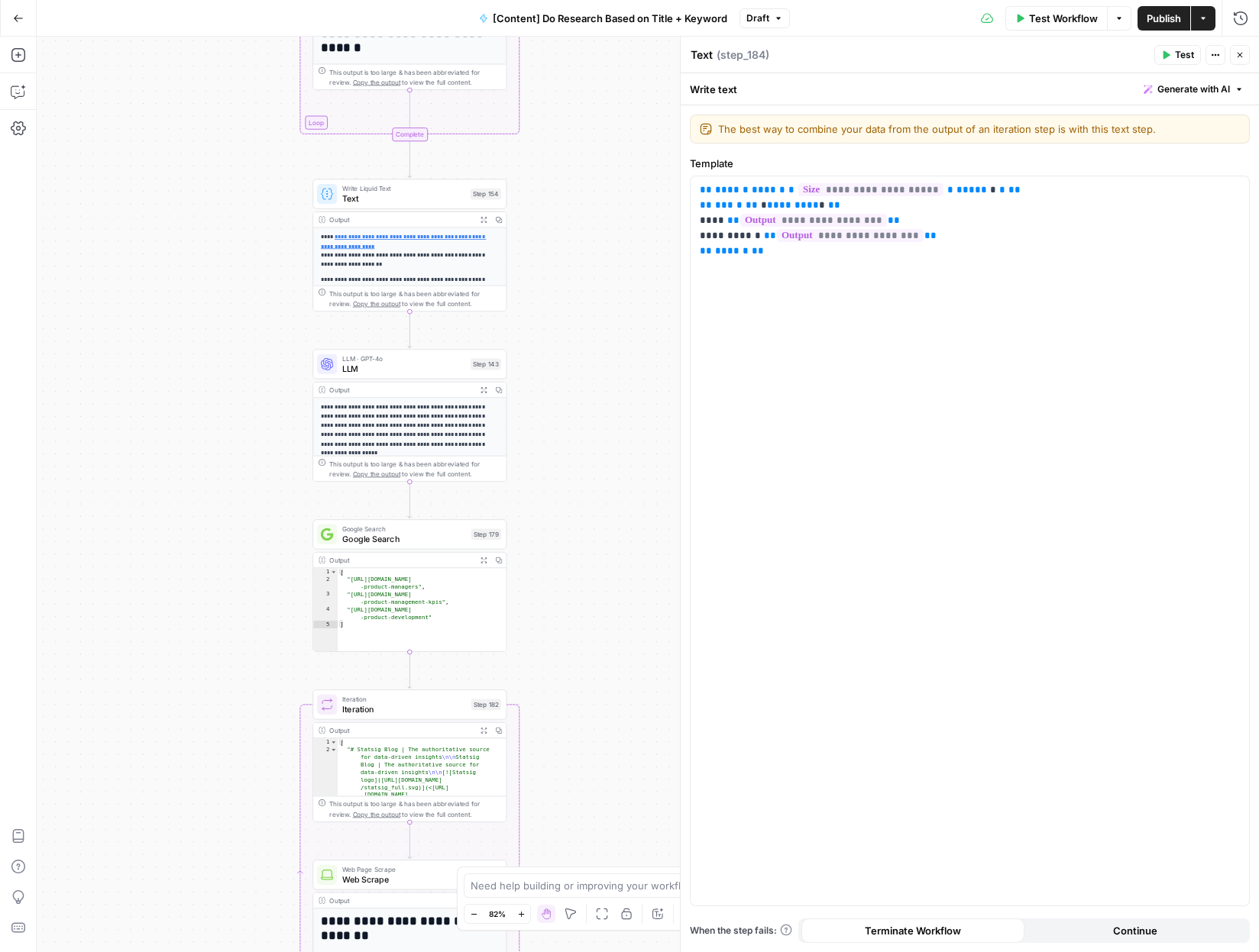
drag, startPoint x: 583, startPoint y: 276, endPoint x: 591, endPoint y: 671, distance: 395.1
click at [610, 694] on div "Workflow Set Inputs Inputs Search Knowledge Base Memory Search Step 113 Output …" at bounding box center [647, 494] width 1223 height 916
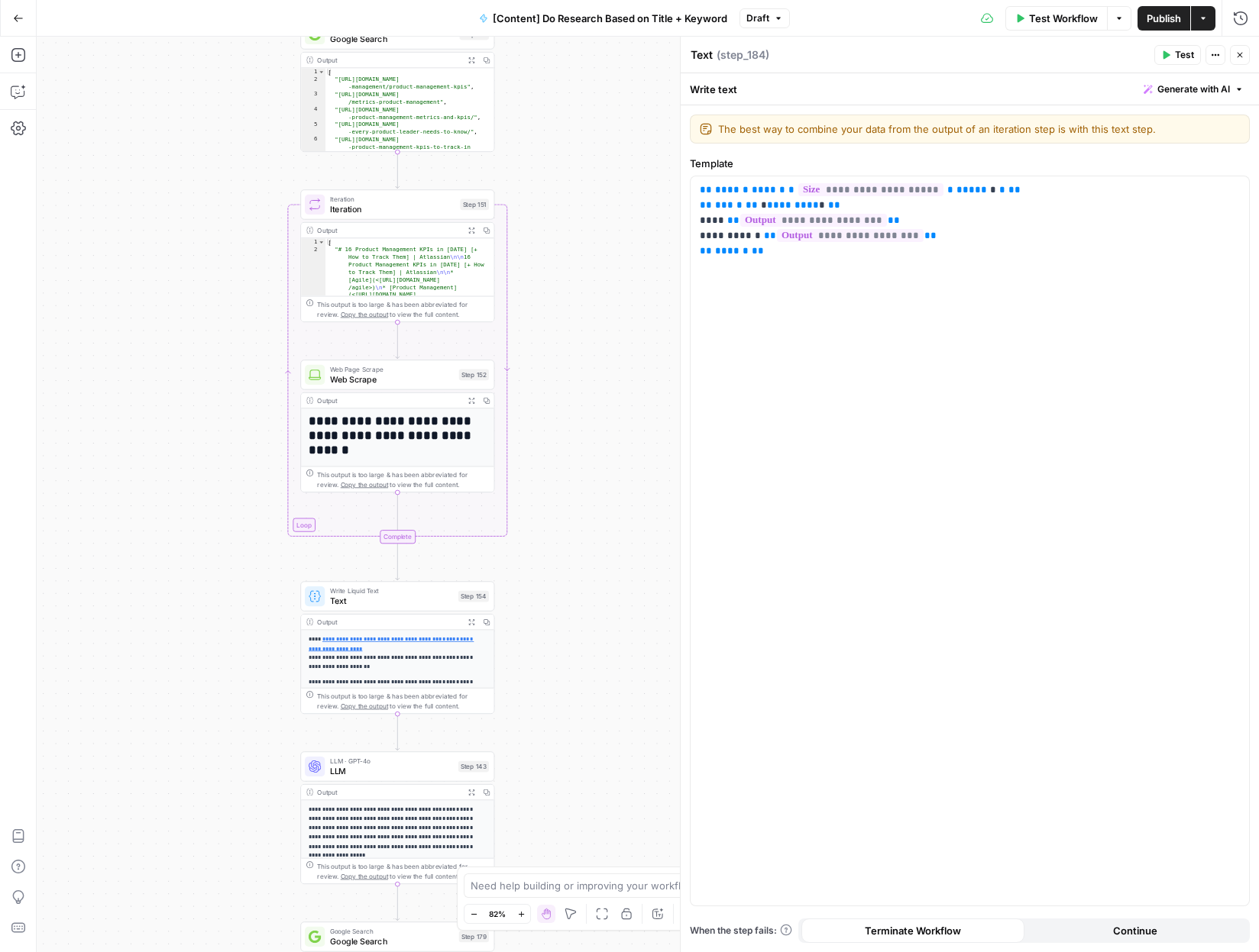
drag, startPoint x: 614, startPoint y: 374, endPoint x: 603, endPoint y: 775, distance: 401.2
click at [603, 775] on div "Workflow Set Inputs Inputs Search Knowledge Base Memory Search Step 113 Output …" at bounding box center [647, 494] width 1223 height 916
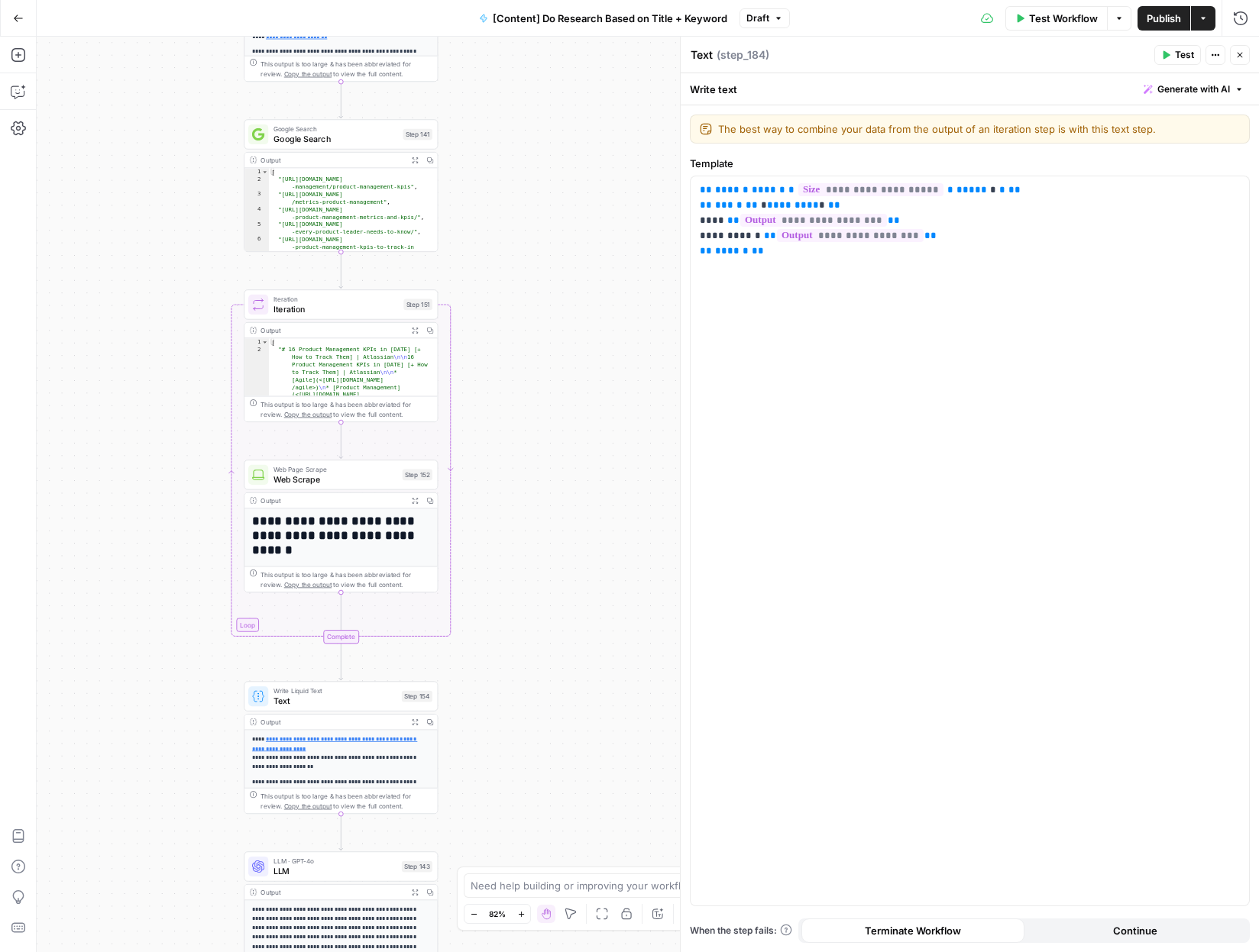
drag, startPoint x: 610, startPoint y: 456, endPoint x: 559, endPoint y: 547, distance: 104.3
click at [559, 547] on div "Workflow Set Inputs Inputs Search Knowledge Base Memory Search Step 113 Output …" at bounding box center [647, 494] width 1223 height 916
